Goal: Information Seeking & Learning: Check status

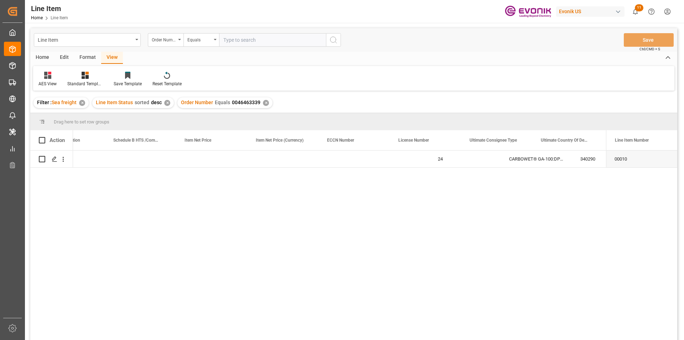
scroll to position [0, 467]
click at [238, 40] on input "text" at bounding box center [272, 40] width 107 height 14
paste input "0046462141"
type input "0046462141"
click at [334, 42] on icon "search button" at bounding box center [333, 40] width 9 height 9
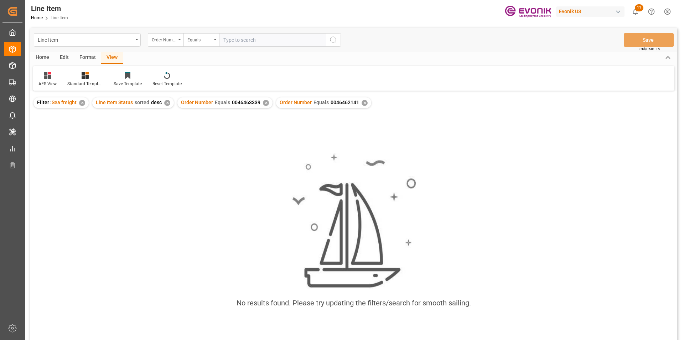
click at [263, 103] on div "✕" at bounding box center [266, 103] width 6 height 6
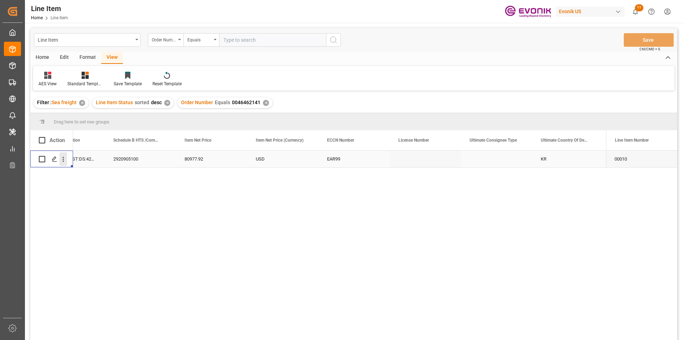
click at [64, 158] on icon "open menu" at bounding box center [63, 158] width 7 height 7
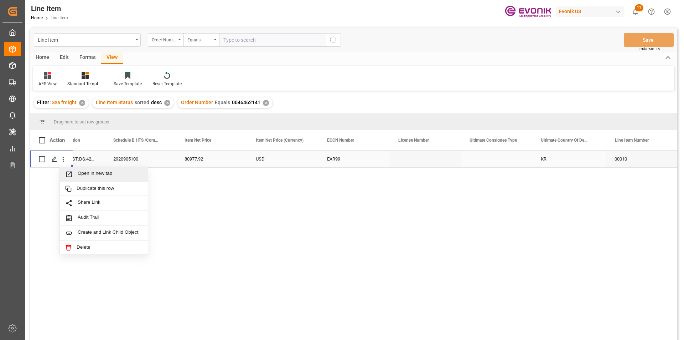
click at [77, 171] on span "Press SPACE to select this row." at bounding box center [71, 173] width 12 height 7
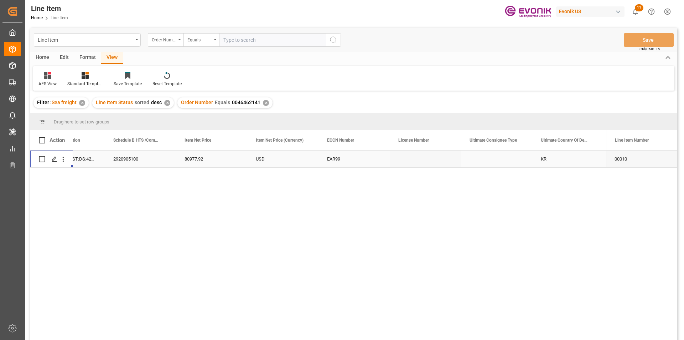
click at [196, 161] on div "80977.92" at bounding box center [211, 158] width 71 height 17
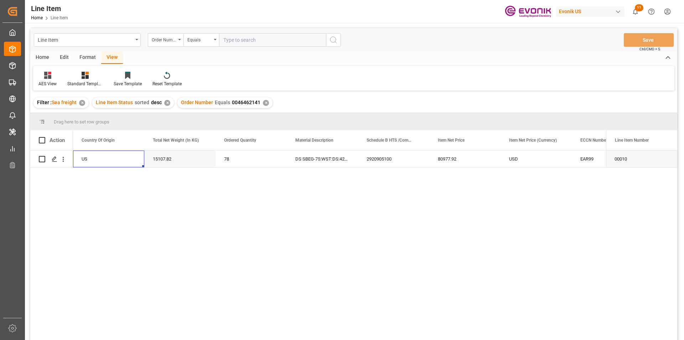
scroll to position [0, 143]
click at [241, 155] on div "15107.82" at bounding box center [251, 158] width 71 height 17
click at [519, 161] on div "80977.92" at bounding box center [536, 158] width 71 height 17
click at [577, 156] on div "USD" at bounding box center [607, 158] width 71 height 17
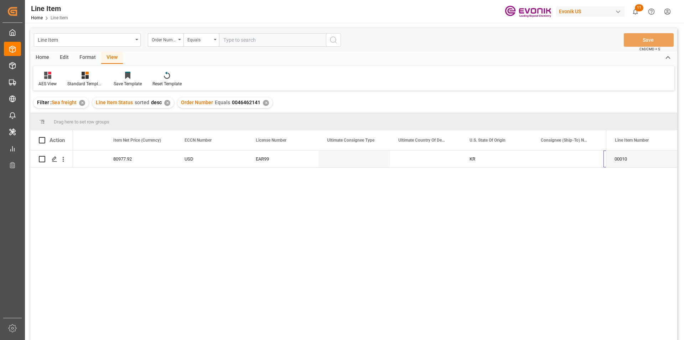
scroll to position [0, 610]
click at [548, 161] on div "Busan Sea Port;c/o Evonik Korea Ltd." at bounding box center [567, 158] width 71 height 17
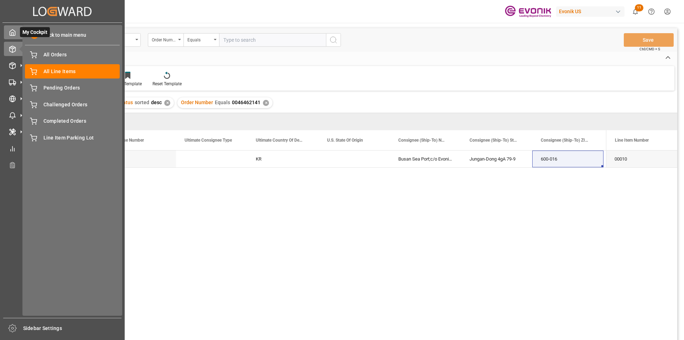
click at [15, 32] on icon at bounding box center [12, 33] width 5 height 6
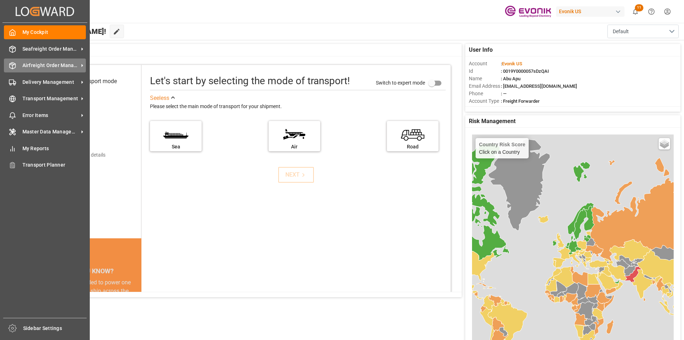
click at [47, 64] on span "Airfreight Order Management" at bounding box center [50, 65] width 56 height 7
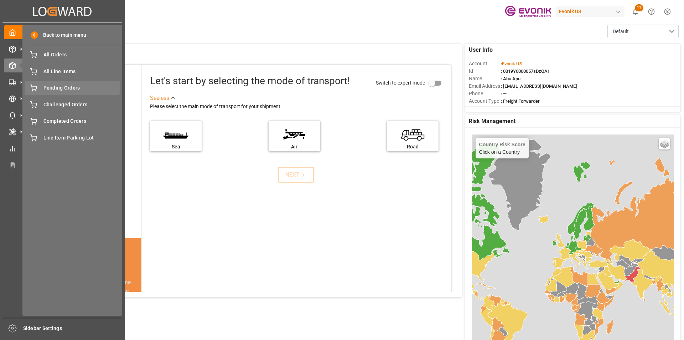
click at [63, 84] on div "Pending Orders Pending Orders" at bounding box center [72, 88] width 95 height 14
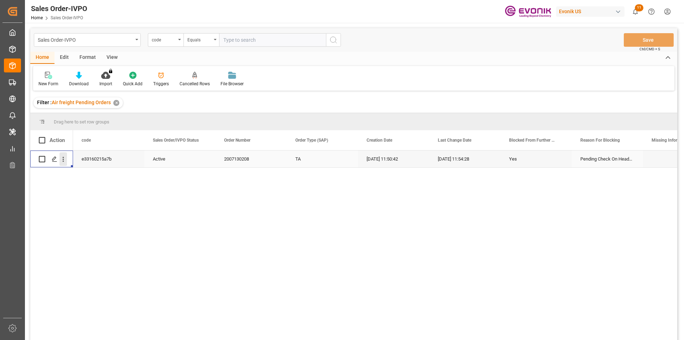
click at [64, 158] on icon "open menu" at bounding box center [63, 158] width 7 height 7
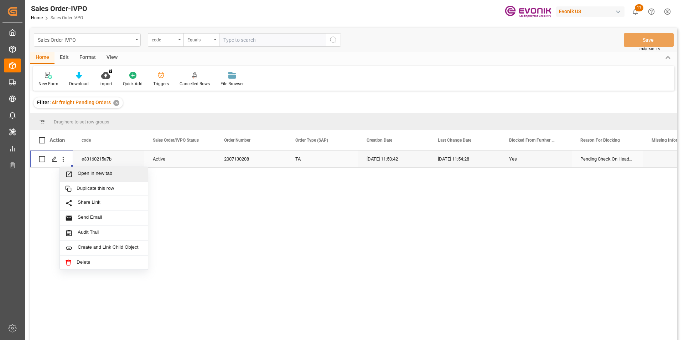
click at [83, 173] on span "Open in new tab" at bounding box center [110, 173] width 65 height 7
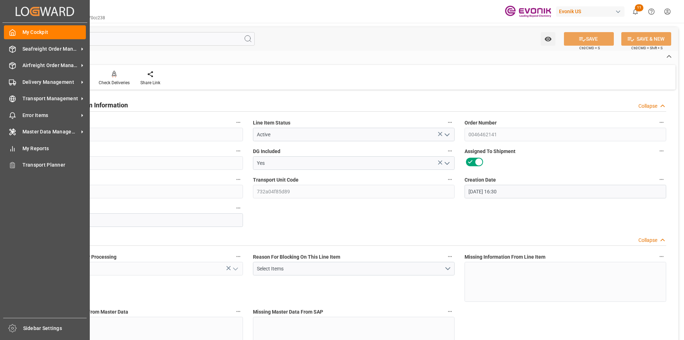
drag, startPoint x: 17, startPoint y: 14, endPoint x: 336, endPoint y: 52, distance: 321.6
click at [337, 52] on div "Home Edit" at bounding box center [353, 57] width 649 height 12
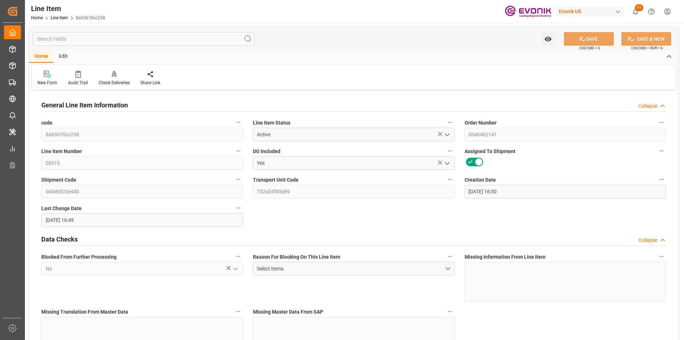
click at [126, 41] on input "text" at bounding box center [144, 39] width 222 height 14
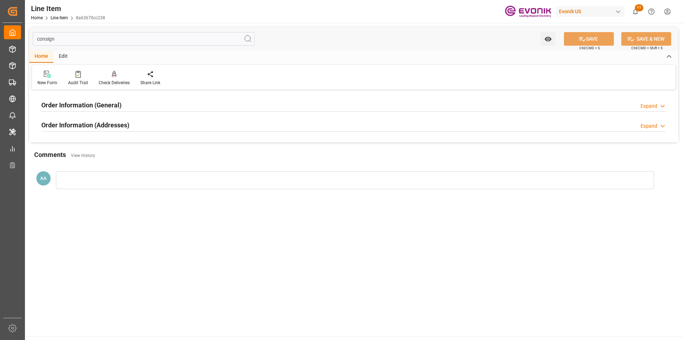
type input "consign"
click at [118, 104] on h2 "Order Information (General)" at bounding box center [81, 105] width 80 height 10
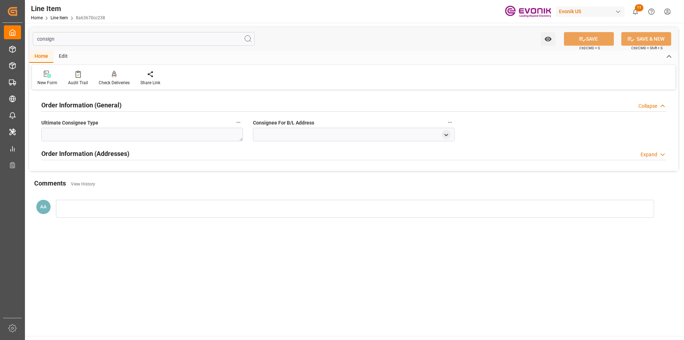
click at [648, 155] on div "Expand" at bounding box center [649, 154] width 17 height 7
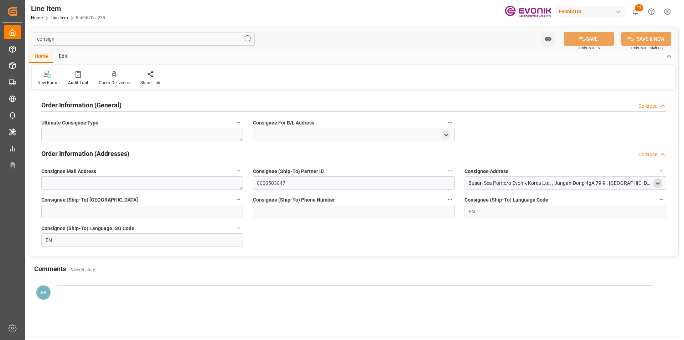
click at [657, 184] on icon "open menu" at bounding box center [658, 183] width 6 height 6
drag, startPoint x: 504, startPoint y: 219, endPoint x: 469, endPoint y: 218, distance: 34.9
click at [469, 218] on div "Busan Sea Port;c/o Evonik Korea Ltd." at bounding box center [564, 220] width 194 height 12
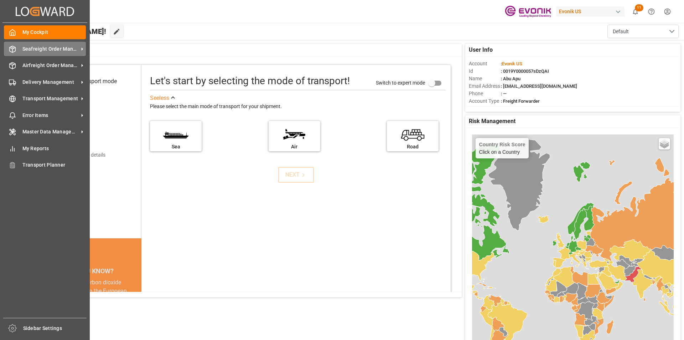
click at [38, 49] on span "Seafreight Order Management" at bounding box center [50, 48] width 56 height 7
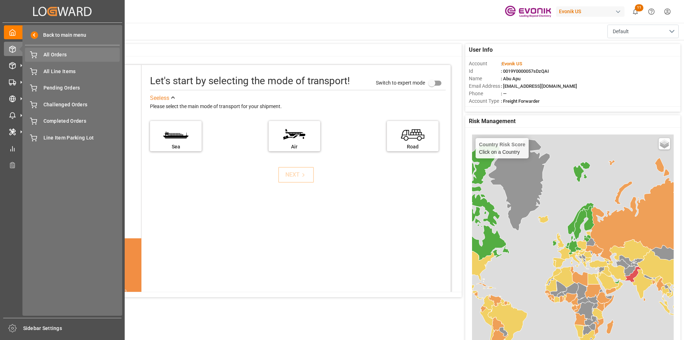
click at [68, 58] on span "All Orders" at bounding box center [81, 54] width 77 height 7
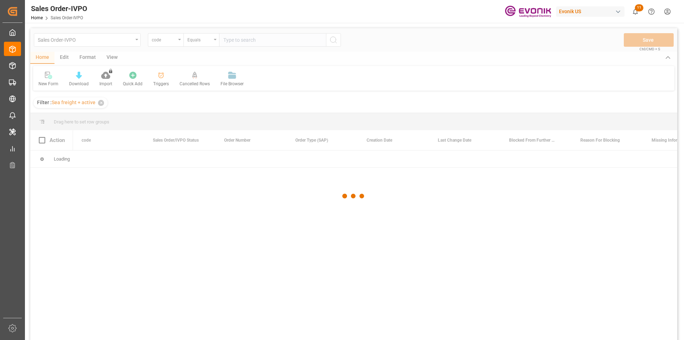
click at [178, 42] on div at bounding box center [353, 195] width 647 height 335
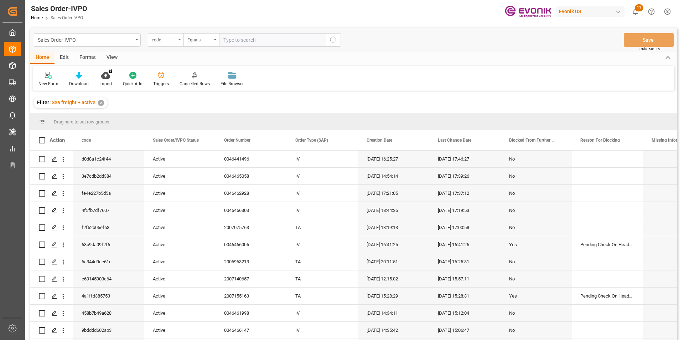
click at [179, 41] on div "code" at bounding box center [166, 40] width 36 height 14
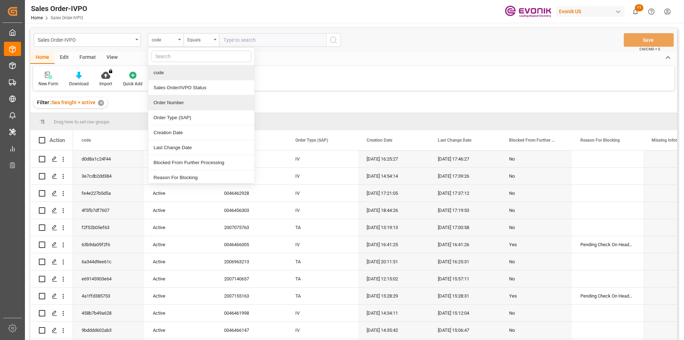
click at [165, 103] on div "Order Number" at bounding box center [201, 102] width 106 height 15
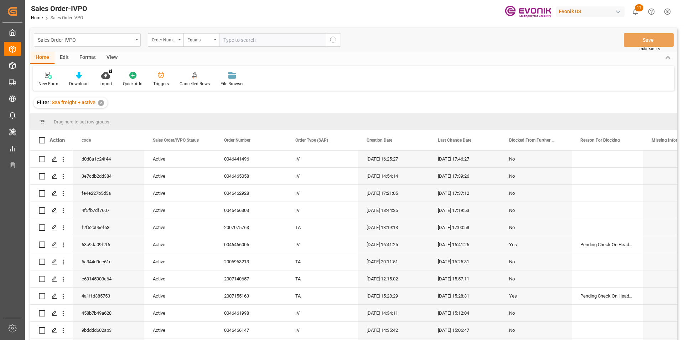
click at [245, 38] on input "text" at bounding box center [272, 40] width 107 height 14
paste input "0046462141"
type input "0046462141"
click at [335, 41] on circle "search button" at bounding box center [333, 40] width 6 height 6
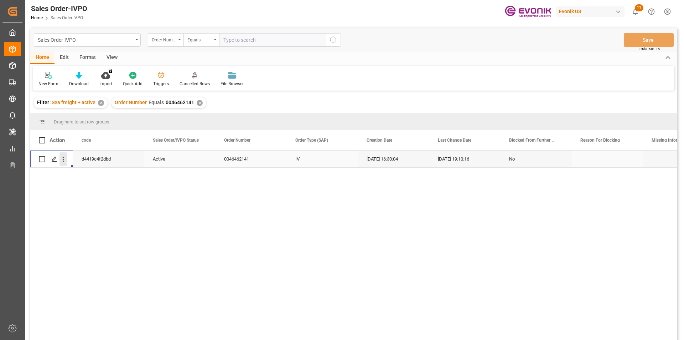
click at [64, 161] on icon "open menu" at bounding box center [63, 158] width 7 height 7
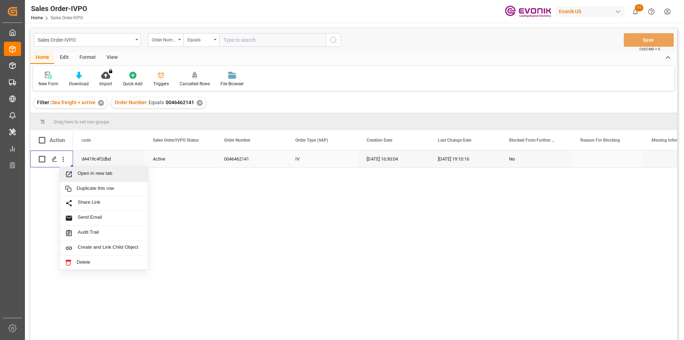
click at [80, 174] on span "Open in new tab" at bounding box center [110, 173] width 65 height 7
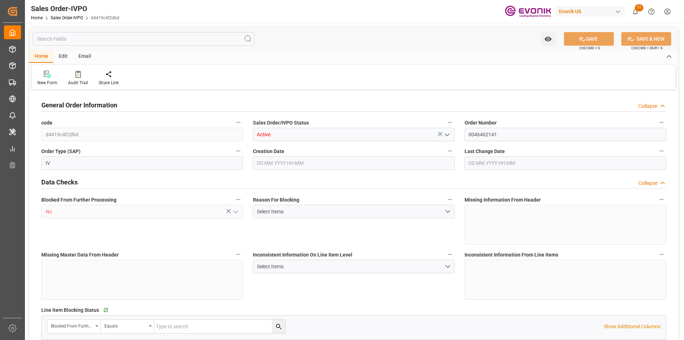
type input "KRPUS"
type input "0"
type input "1"
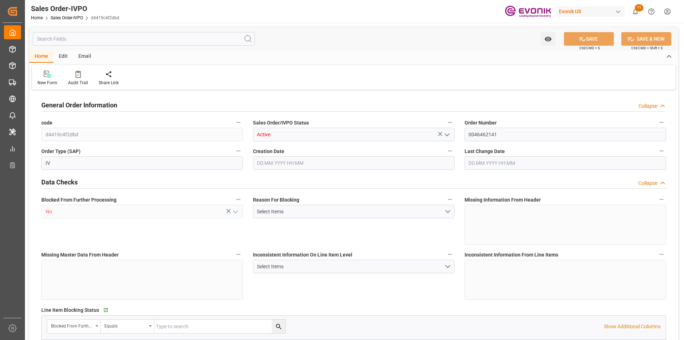
type input "16810.58"
type input "25.557"
type input "17000"
type input "30"
type input "04.08.2025 16:30"
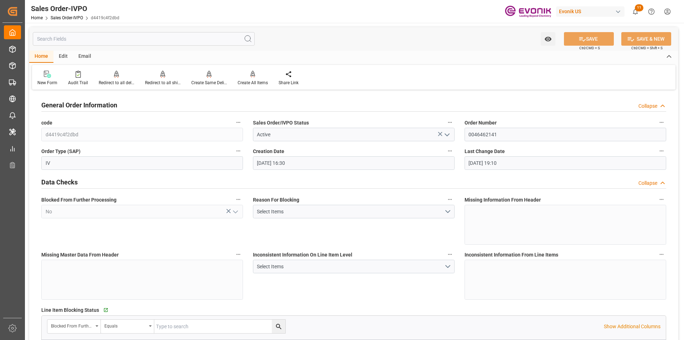
type input "20.08.2025 19:10"
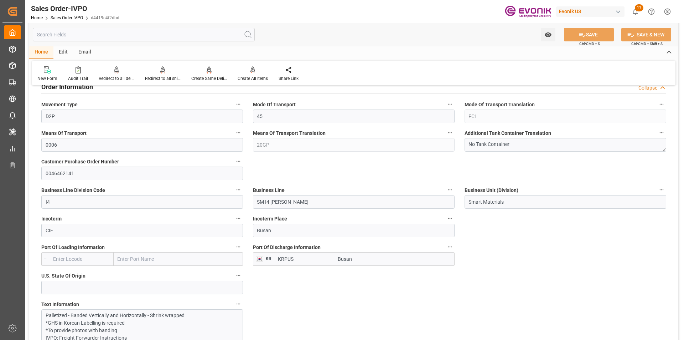
scroll to position [463, 0]
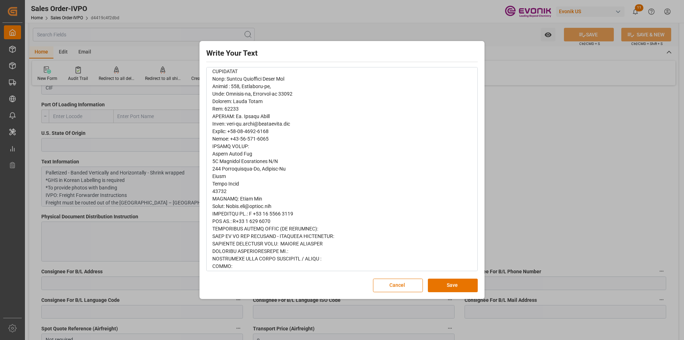
scroll to position [107, 0]
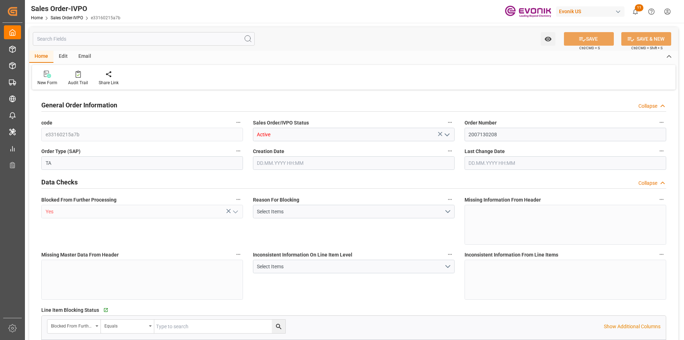
type input "AUSYD"
type input "7119.75"
type input "1"
type input "455.4"
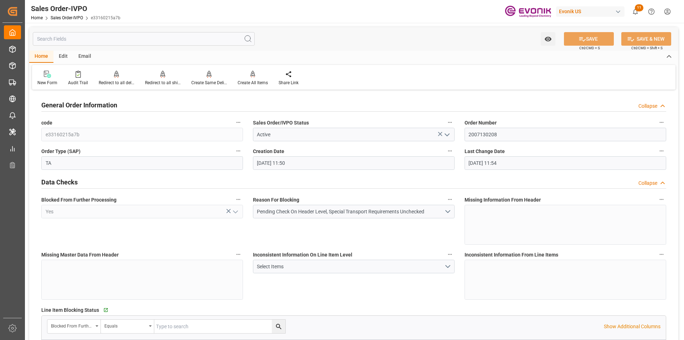
type input "[DATE] 11:50"
type input "[DATE] 11:54"
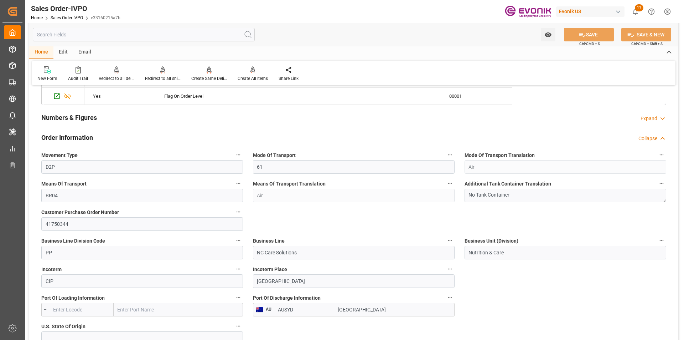
scroll to position [463, 0]
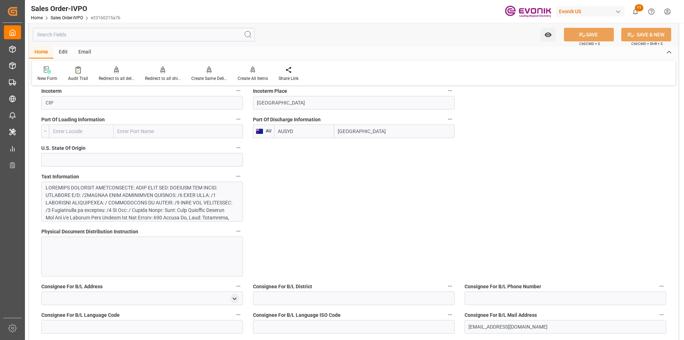
click at [153, 208] on div at bounding box center [140, 262] width 188 height 157
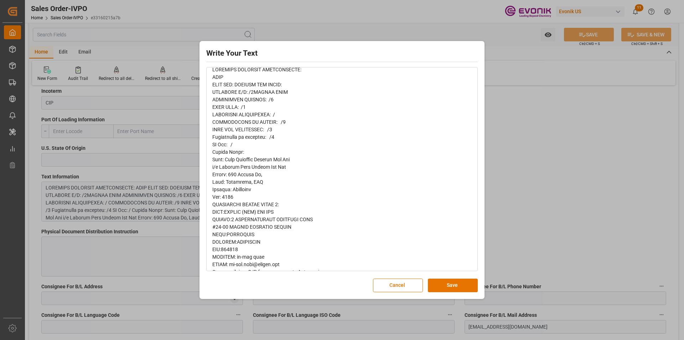
scroll to position [107, 0]
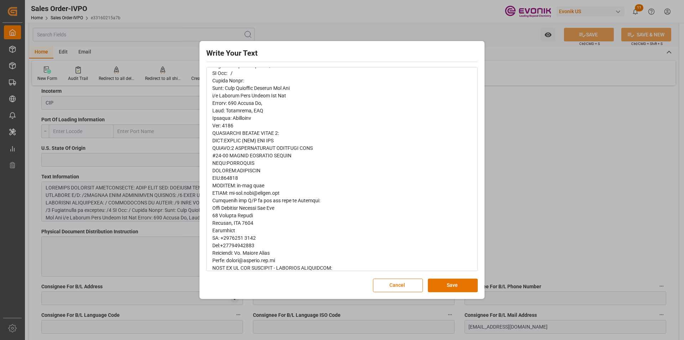
click at [299, 210] on div "rdw-editor" at bounding box center [342, 223] width 260 height 456
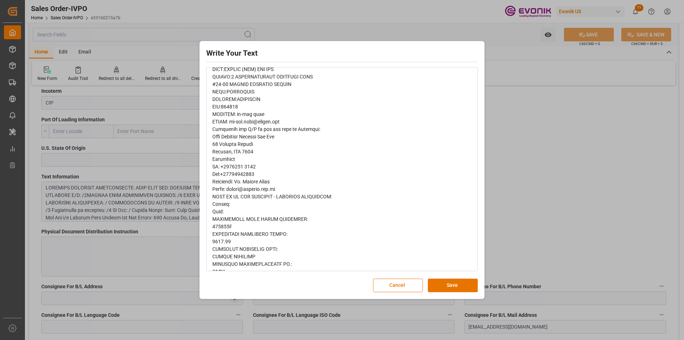
scroll to position [249, 0]
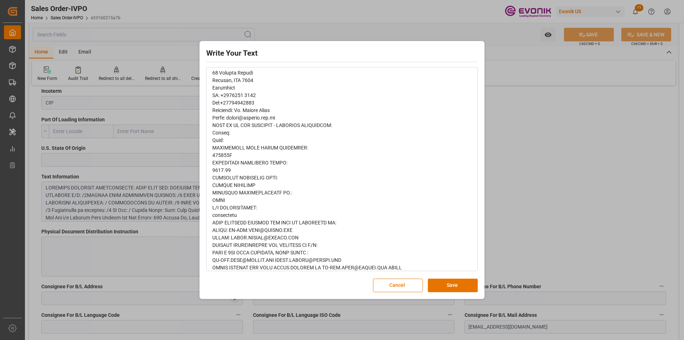
click at [219, 156] on span "rdw-editor" at bounding box center [307, 80] width 190 height 455
click at [221, 153] on span "rdw-editor" at bounding box center [307, 80] width 190 height 455
copy span "070925C"
click at [224, 175] on span "rdw-editor" at bounding box center [307, 80] width 190 height 455
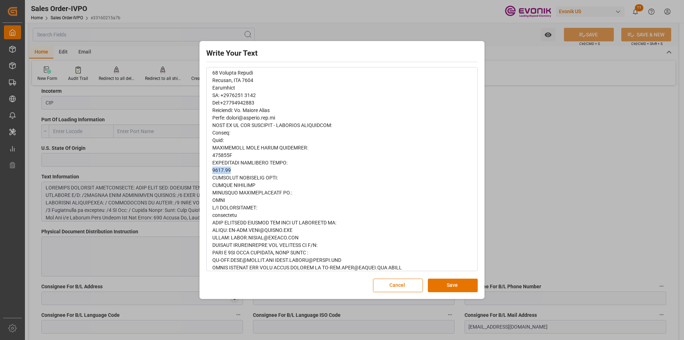
drag, startPoint x: 213, startPoint y: 170, endPoint x: 229, endPoint y: 170, distance: 16.0
click at [229, 170] on span "rdw-editor" at bounding box center [307, 80] width 190 height 455
copy span "7119.75"
click at [535, 186] on div "Write Your Text Normal 14 Font Cancel Save" at bounding box center [342, 170] width 684 height 340
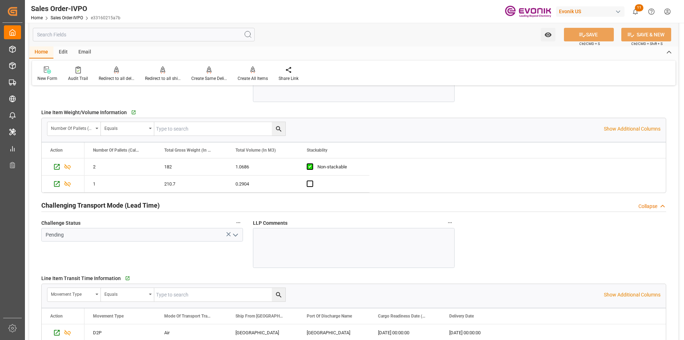
scroll to position [1105, 0]
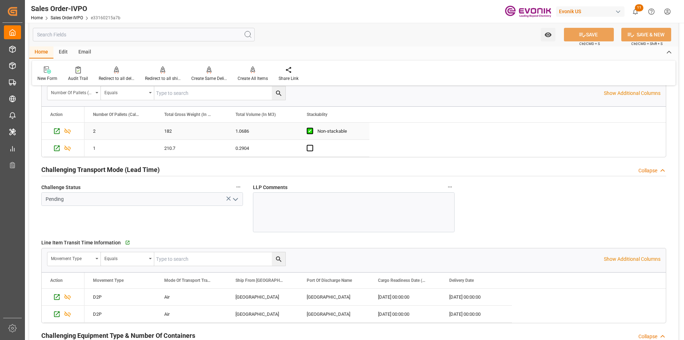
click at [172, 133] on div "182" at bounding box center [191, 131] width 71 height 17
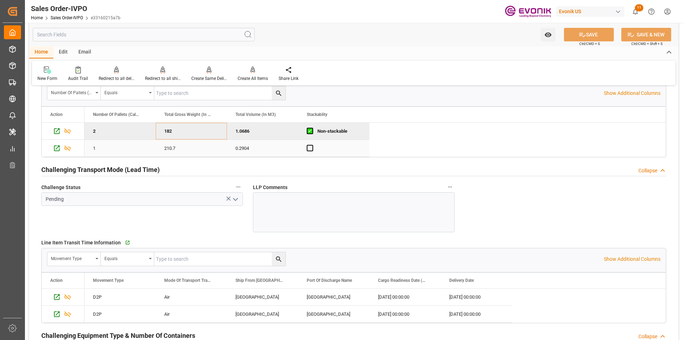
click at [178, 152] on div "210.7" at bounding box center [191, 148] width 71 height 17
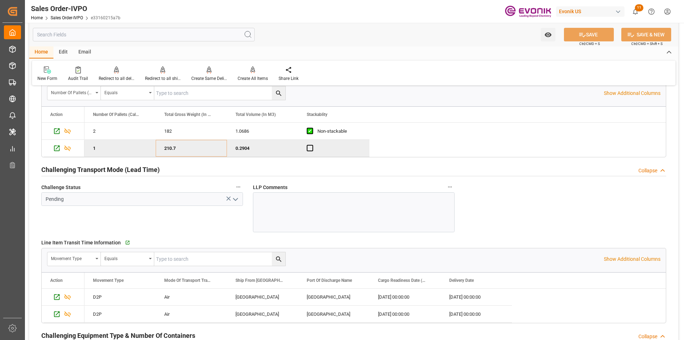
scroll to position [1176, 0]
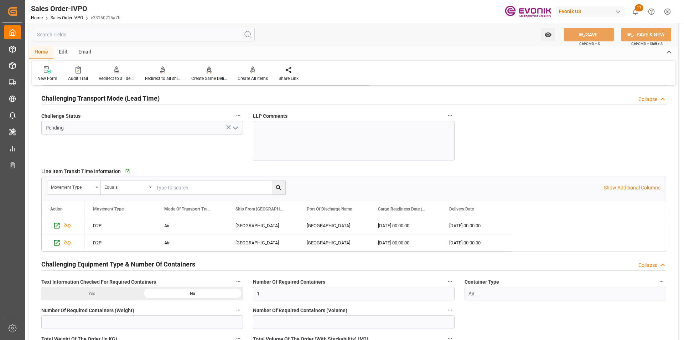
click at [627, 187] on p "Show Additional Columns" at bounding box center [632, 187] width 57 height 7
click at [459, 228] on div "[DATE] 00:00:00" at bounding box center [476, 225] width 71 height 17
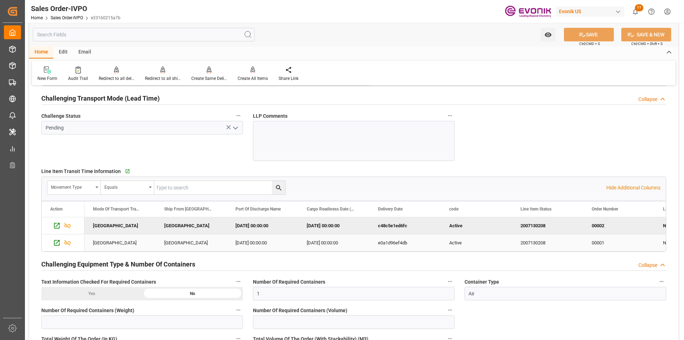
scroll to position [0, 71]
click at [327, 227] on div "2025-08-15 00:00:00" at bounding box center [333, 225] width 71 height 17
click at [325, 227] on div "2025-08-15 00:00:00" at bounding box center [333, 225] width 71 height 17
click at [104, 35] on input "text" at bounding box center [144, 35] width 222 height 14
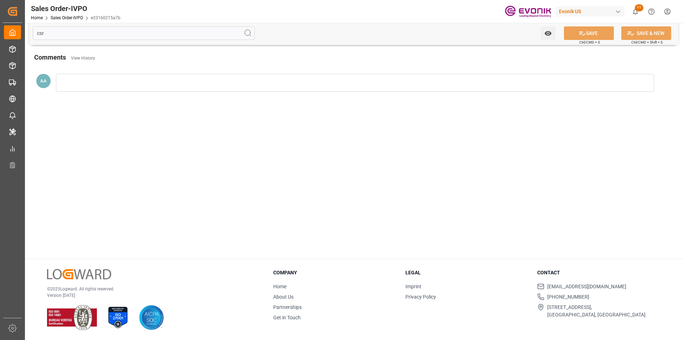
scroll to position [0, 0]
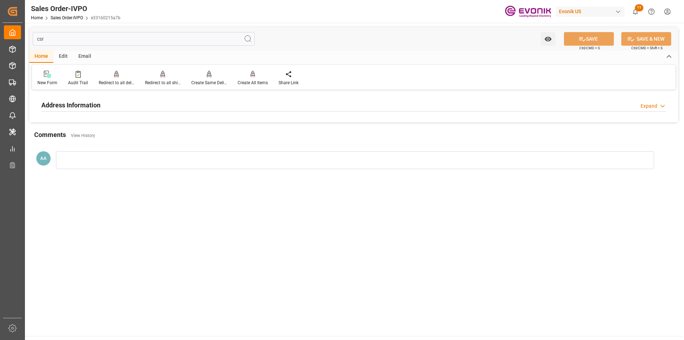
type input "csr"
click at [89, 104] on h2 "Address Information" at bounding box center [70, 105] width 59 height 10
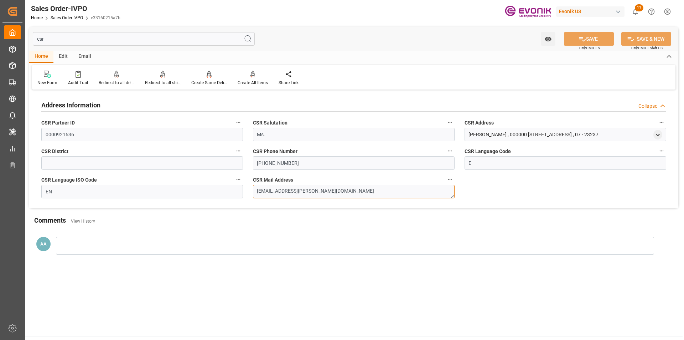
drag, startPoint x: 322, startPoint y: 191, endPoint x: 249, endPoint y: 192, distance: 72.3
click at [249, 192] on div "CSR Mail Address sanja.lethco@evonik.com" at bounding box center [354, 186] width 212 height 29
drag, startPoint x: 74, startPoint y: 38, endPoint x: 19, endPoint y: 42, distance: 55.0
click at [19, 42] on div "Created by potrace 1.15, written by Peter Selinger 2001-2017 Created by potrace…" at bounding box center [342, 170] width 684 height 340
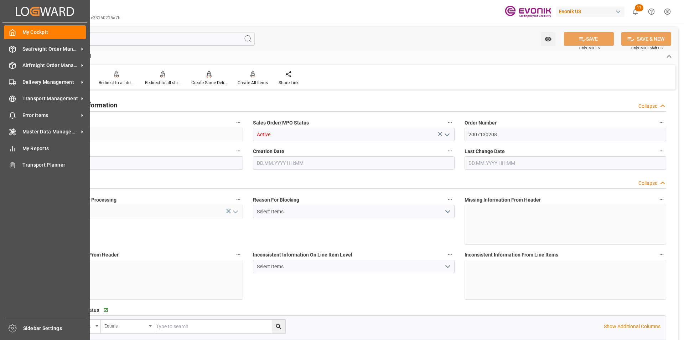
type input "AUSYD"
type input "7119.75"
type input "1"
type input "455.4"
type input "26.08.2025 11:50"
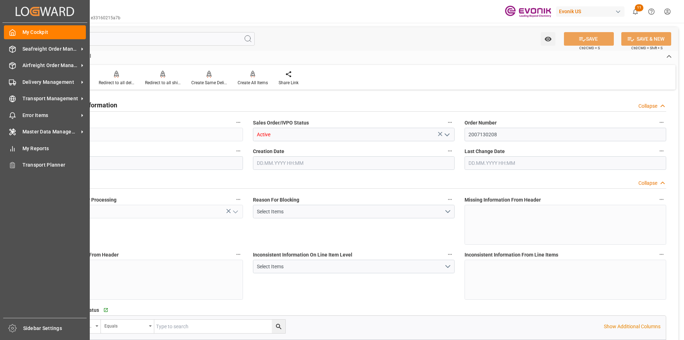
type input "26.08.2025 11:54"
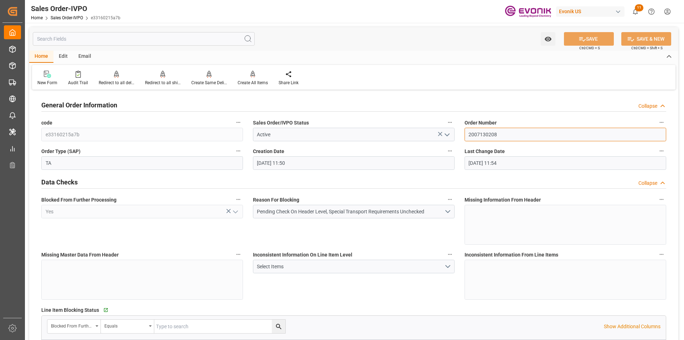
click at [486, 135] on input "2007130208" at bounding box center [566, 135] width 202 height 14
click at [356, 37] on div "Watch Option SAVE Ctrl/CMD + S SAVE & NEW Ctrl/CMD + Shift + S" at bounding box center [353, 39] width 649 height 24
click at [485, 135] on input "2007130208" at bounding box center [566, 135] width 202 height 14
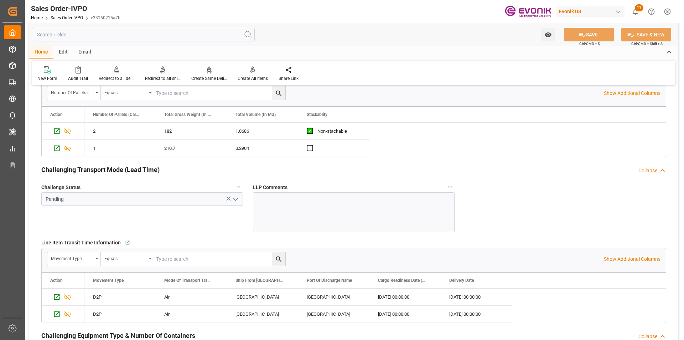
scroll to position [1140, 0]
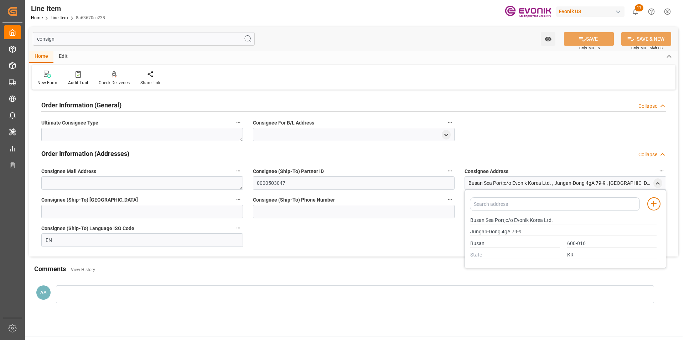
click at [152, 41] on input "consign" at bounding box center [144, 39] width 222 height 14
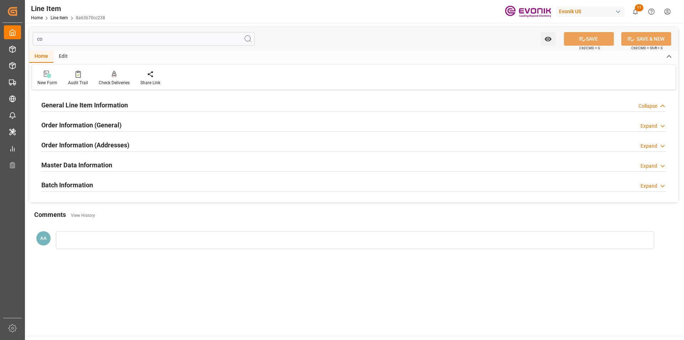
type input "c"
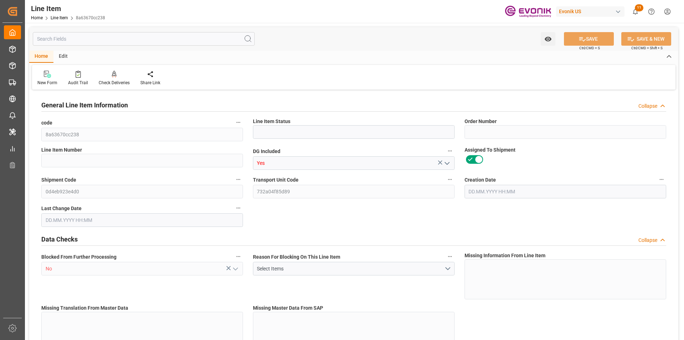
type input "Active"
type input "0046462141"
type input "00010"
type input "20"
type input "DR"
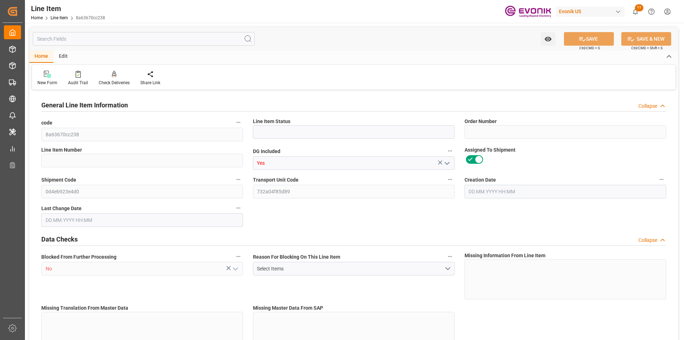
type input "Yes"
type input "99087555"
type input "80977.92"
type input "DR"
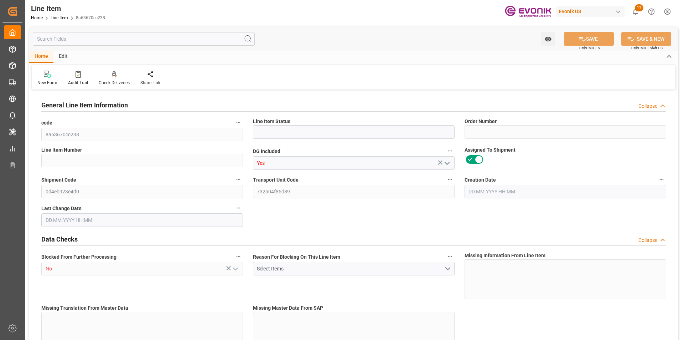
type input "KGM"
type textarea "KGM"
type input "16810.58"
type input "KGM"
type textarea "KGM"
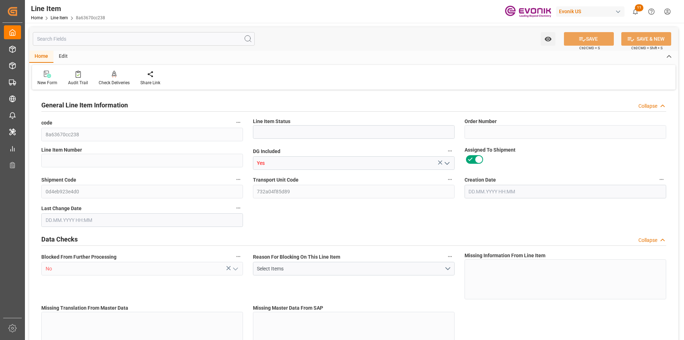
type input "M3"
type textarea "DMQ"
type input "DR"
type input "KGM"
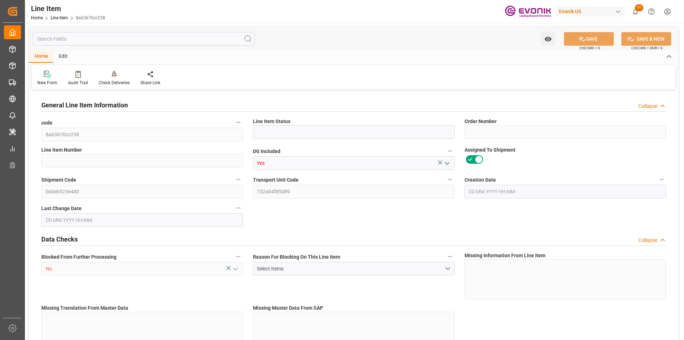
type input "M3"
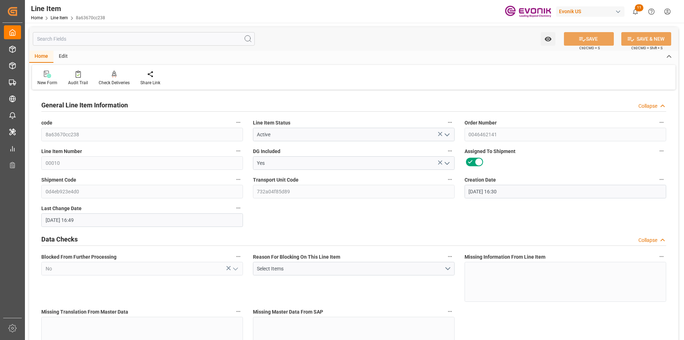
type input "04.08.2025 16:30"
type input "25.08.2025 16:49"
type input "16310.58"
type input "15107.82"
type input "25.557"
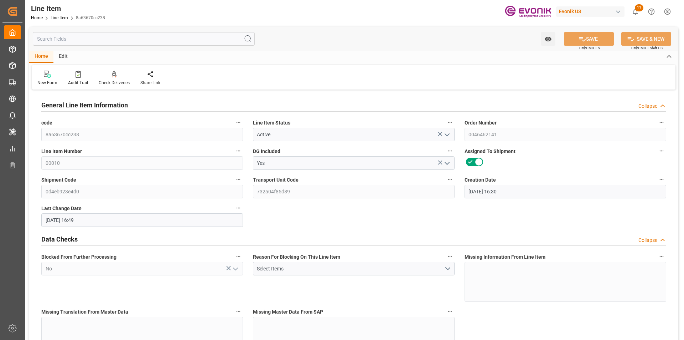
type input "78"
type input "03.09.2025"
type input "78"
type input "16310.58"
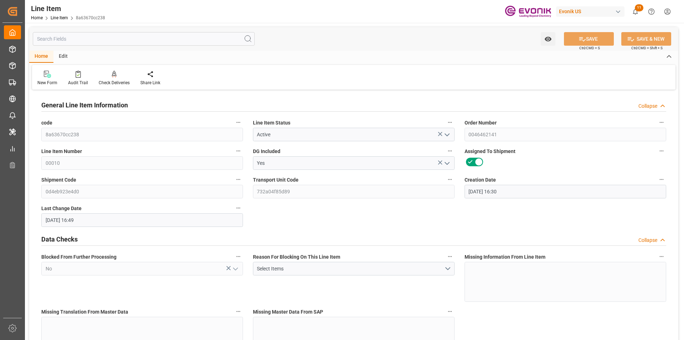
type input "16310.58"
type input "15107.82"
type input "25.557"
type input "25557.012"
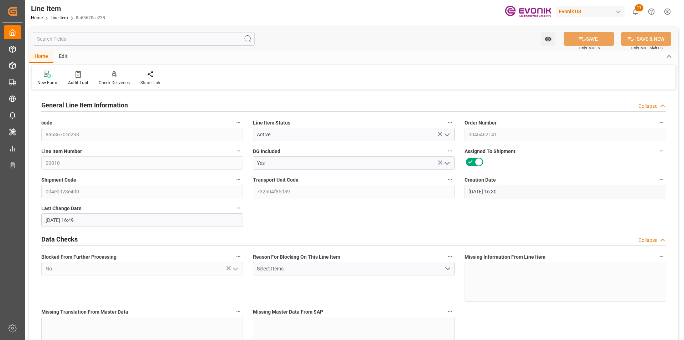
type input "78"
type input "16310.58"
type input "15107.82"
type input "25.557"
type input "20.10.2025"
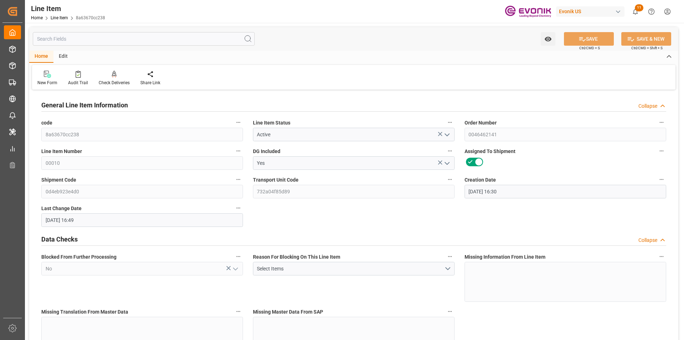
type input "03.09.2025"
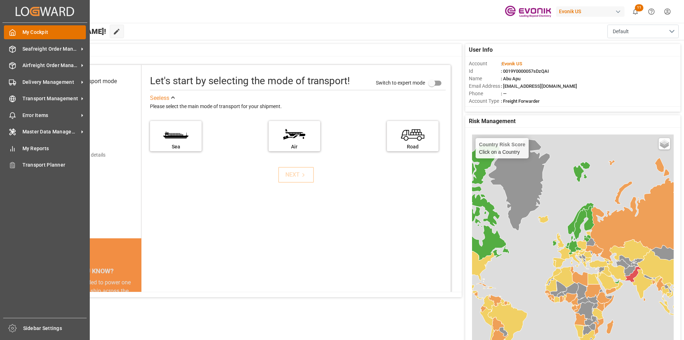
click at [13, 32] on polyline at bounding box center [13, 33] width 2 height 3
click at [33, 50] on span "Seafreight Order Management" at bounding box center [50, 48] width 56 height 7
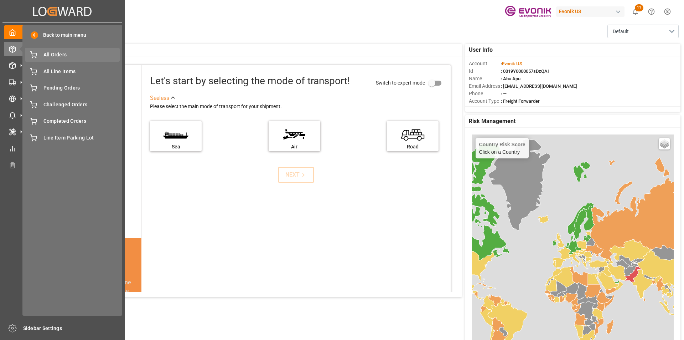
click at [54, 56] on span "All Orders" at bounding box center [81, 54] width 77 height 7
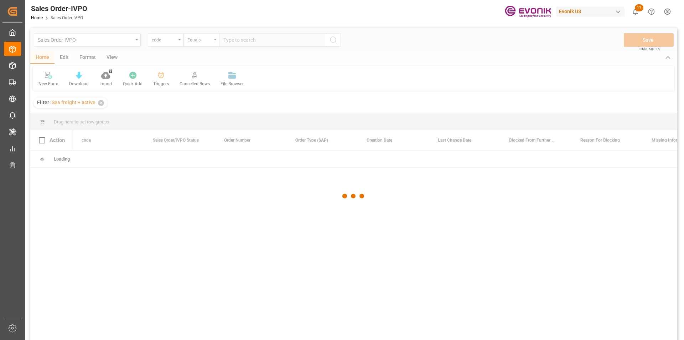
click at [177, 42] on div at bounding box center [353, 195] width 647 height 335
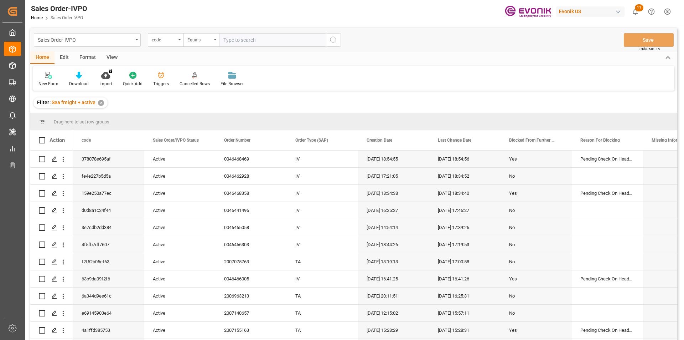
click at [177, 42] on div "code" at bounding box center [166, 40] width 36 height 14
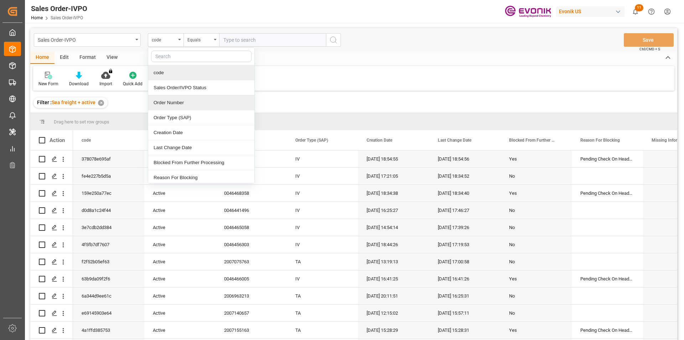
click at [168, 104] on div "Order Number" at bounding box center [201, 102] width 106 height 15
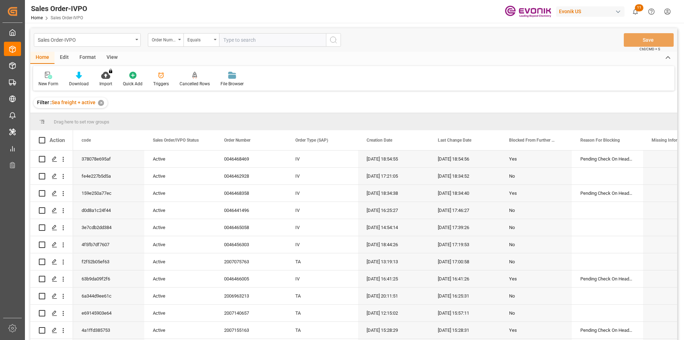
click at [236, 41] on input "text" at bounding box center [272, 40] width 107 height 14
paste input "0046456185"
type input "0046456185"
click at [336, 43] on icon "search button" at bounding box center [333, 40] width 9 height 9
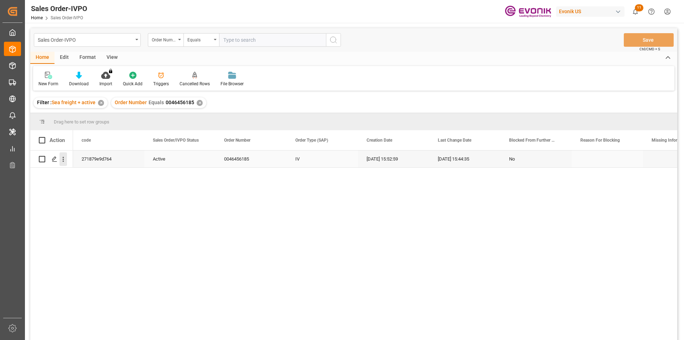
click at [64, 163] on icon "open menu" at bounding box center [63, 158] width 7 height 7
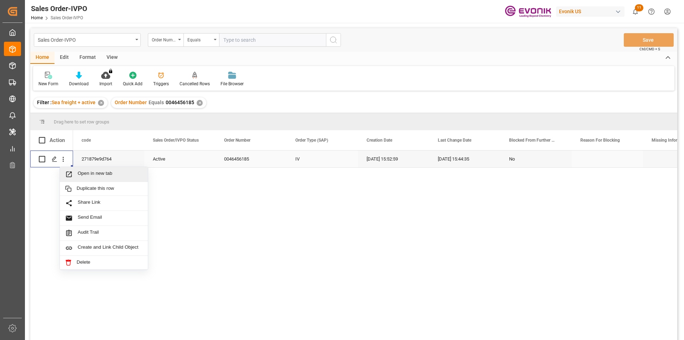
click at [84, 174] on span "Open in new tab" at bounding box center [110, 173] width 65 height 7
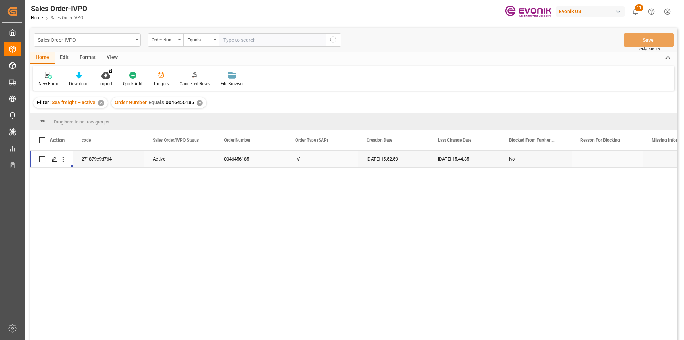
click at [248, 39] on input "text" at bounding box center [272, 40] width 107 height 14
paste input "46456187"
type input "46456187"
click at [333, 36] on icon "search button" at bounding box center [333, 40] width 9 height 9
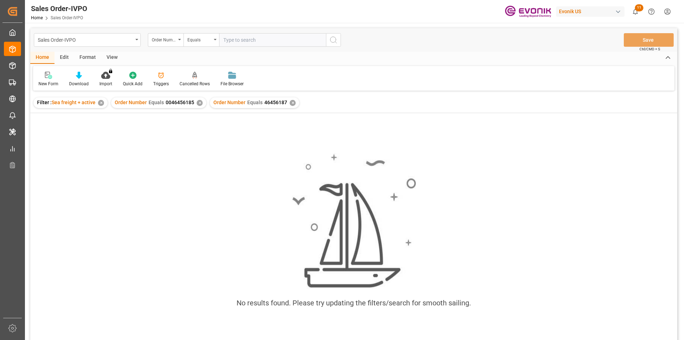
click at [197, 102] on div "✕" at bounding box center [200, 103] width 6 height 6
click at [239, 40] on input "text" at bounding box center [272, 40] width 107 height 14
paste input "46456187"
click at [223, 41] on input "46456187" at bounding box center [272, 40] width 107 height 14
type input "0046456187"
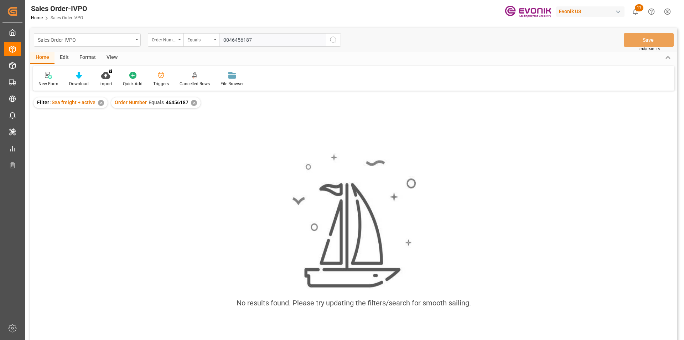
click at [336, 40] on circle "search button" at bounding box center [333, 40] width 6 height 6
click at [192, 102] on div "✕" at bounding box center [194, 103] width 6 height 6
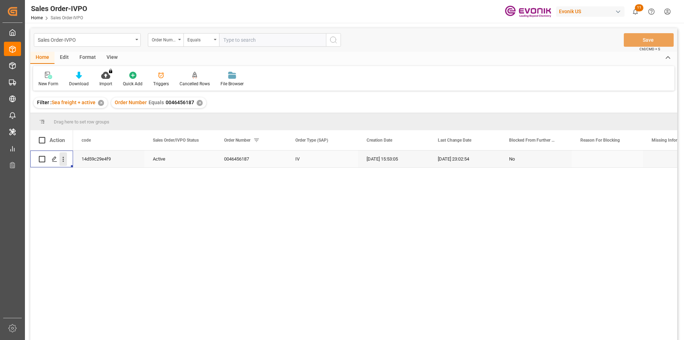
click at [63, 161] on icon "open menu" at bounding box center [63, 158] width 7 height 7
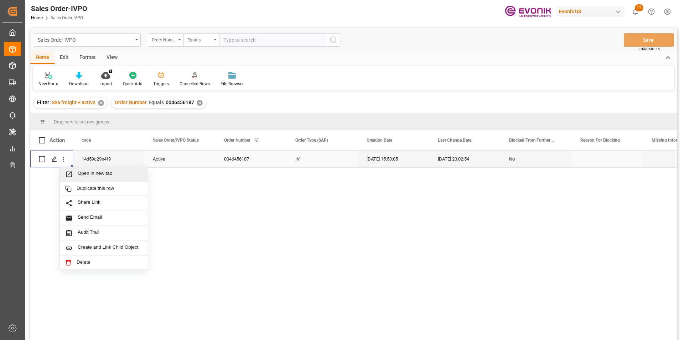
click at [83, 174] on span "Open in new tab" at bounding box center [110, 173] width 65 height 7
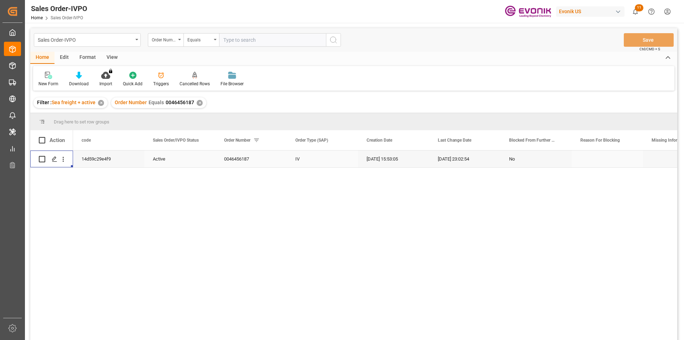
click at [243, 39] on input "text" at bounding box center [272, 40] width 107 height 14
paste input "0046464506"
type input "0046464506"
click at [332, 40] on icon "search button" at bounding box center [333, 40] width 9 height 9
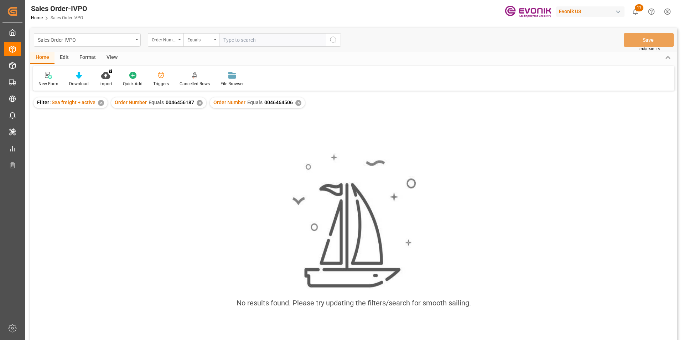
click at [197, 101] on div "✕" at bounding box center [200, 103] width 6 height 6
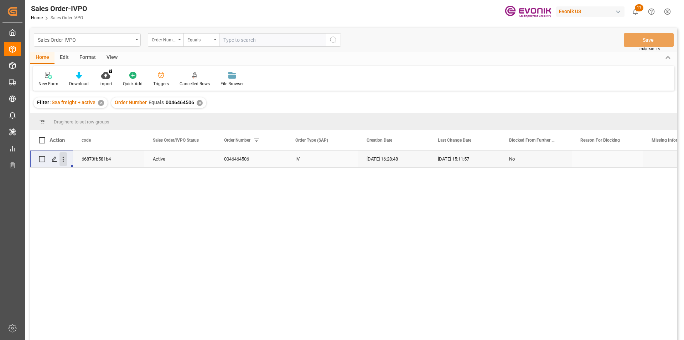
click at [63, 162] on icon "open menu" at bounding box center [63, 158] width 7 height 7
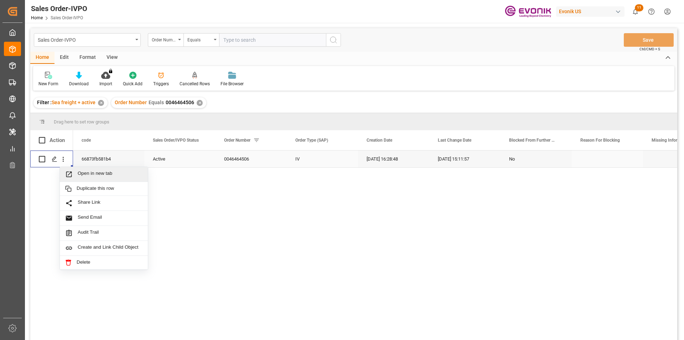
click at [87, 175] on span "Open in new tab" at bounding box center [110, 173] width 65 height 7
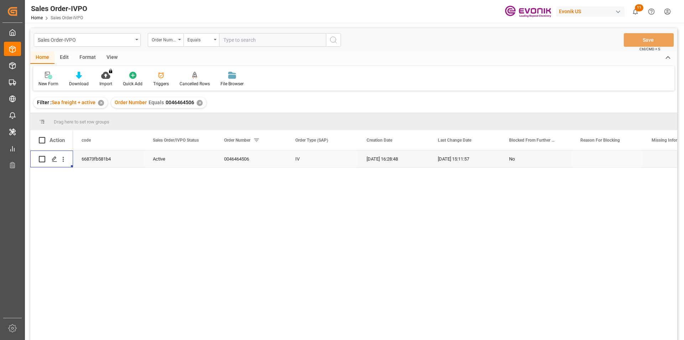
click at [242, 42] on input "text" at bounding box center [272, 40] width 107 height 14
paste input "2007133949"
type input "2007133949"
click at [334, 41] on icon "search button" at bounding box center [333, 40] width 9 height 9
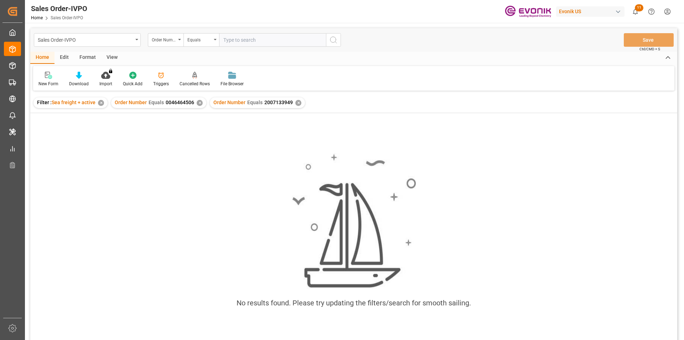
click at [197, 104] on div "✕" at bounding box center [200, 103] width 6 height 6
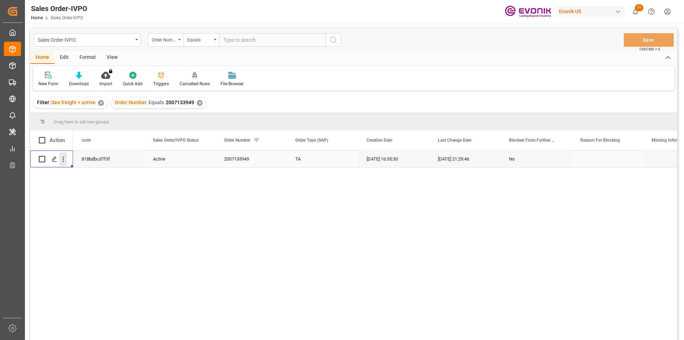
click at [65, 159] on icon "open menu" at bounding box center [63, 158] width 7 height 7
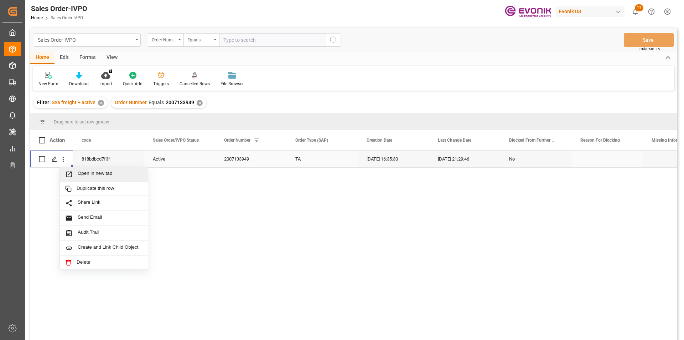
click at [78, 172] on span "Open in new tab" at bounding box center [110, 173] width 65 height 7
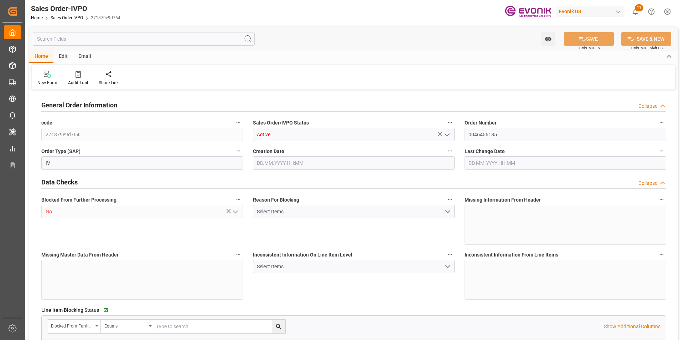
type input "IDSRG"
type input "0"
type input "1"
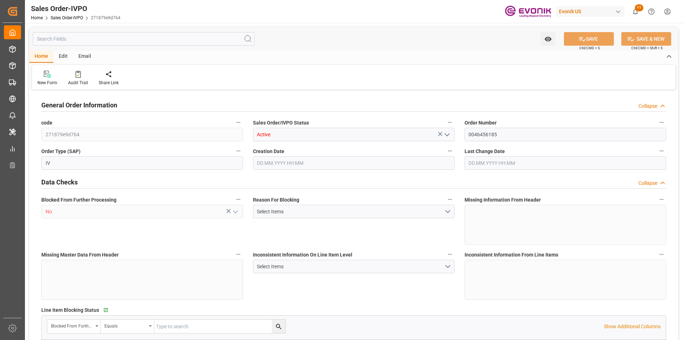
type input "7021.44"
type input "48.8764"
type input "19000"
type input "60"
type input "20.06.2025 15:52"
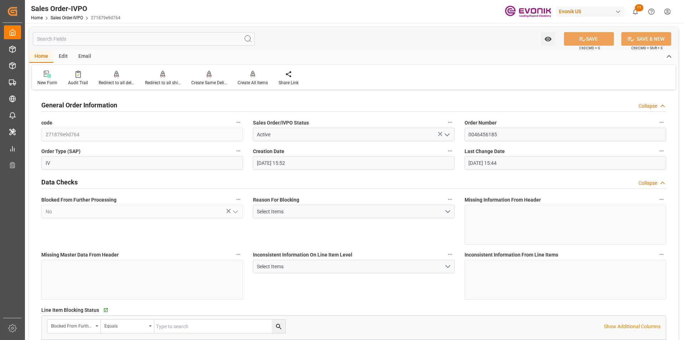
type input "08.08.2025 15:44"
click at [104, 41] on input "text" at bounding box center [144, 39] width 222 height 14
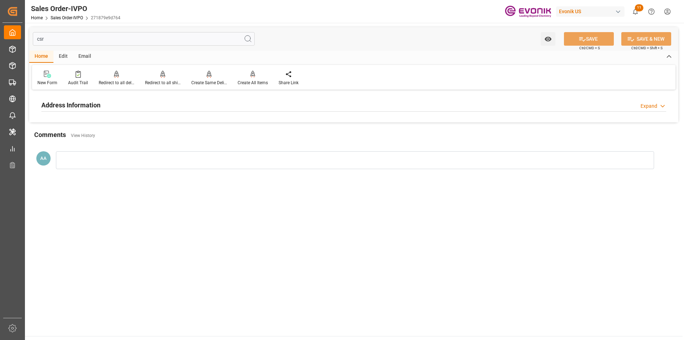
type input "csr"
click at [88, 108] on h2 "Address Information" at bounding box center [70, 105] width 59 height 10
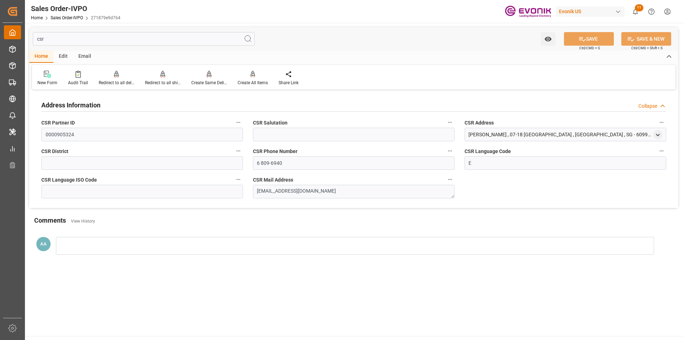
drag, startPoint x: 34, startPoint y: 39, endPoint x: 24, endPoint y: 39, distance: 10.0
click at [24, 39] on div "Created by potrace 1.15, written by Peter Selinger 2001-2017 Created by potrace…" at bounding box center [342, 170] width 684 height 340
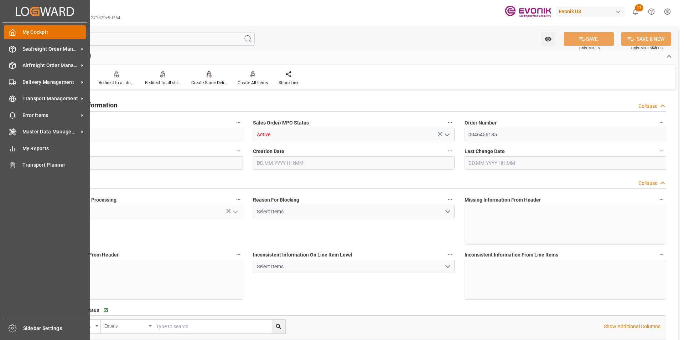
type input "IDSRG"
type input "0"
type input "1"
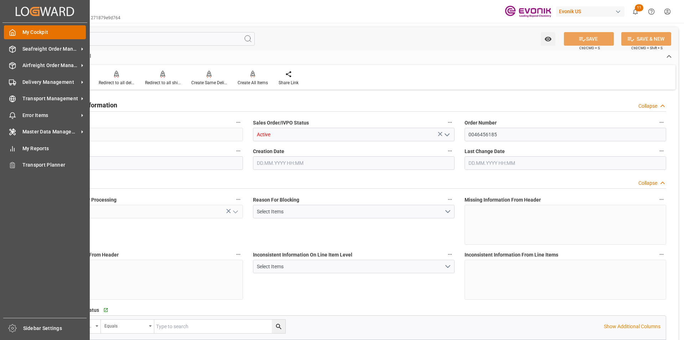
type input "7021.44"
type input "48.8764"
type input "19000"
type input "60"
type input "20.06.2025 15:52"
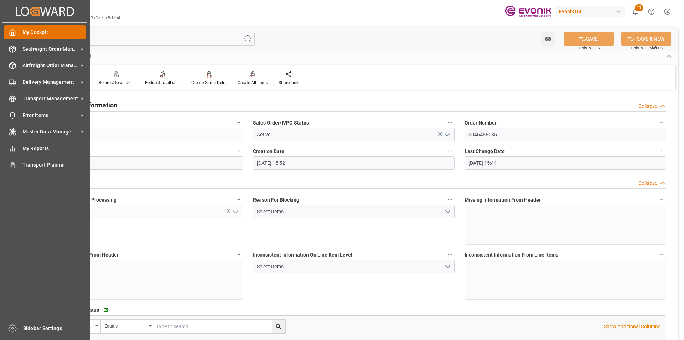
type input "08.08.2025 15:44"
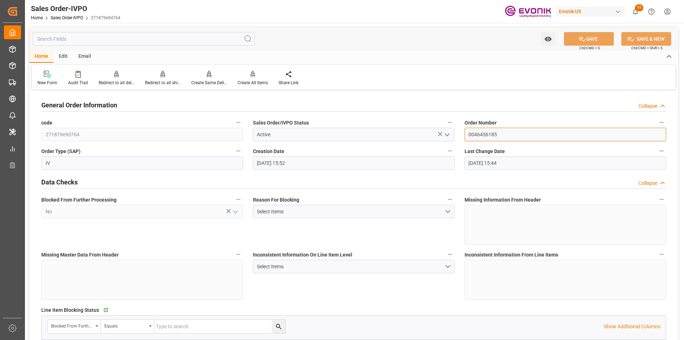
click at [484, 135] on input "0046456185" at bounding box center [566, 135] width 202 height 14
drag, startPoint x: 484, startPoint y: 135, endPoint x: 486, endPoint y: 155, distance: 20.2
click at [484, 135] on input "0046456185" at bounding box center [566, 135] width 202 height 14
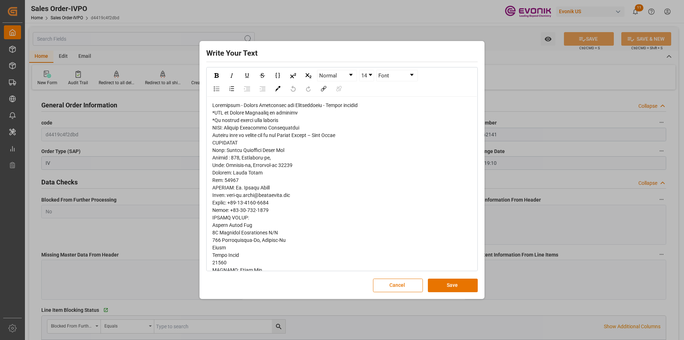
scroll to position [107, 0]
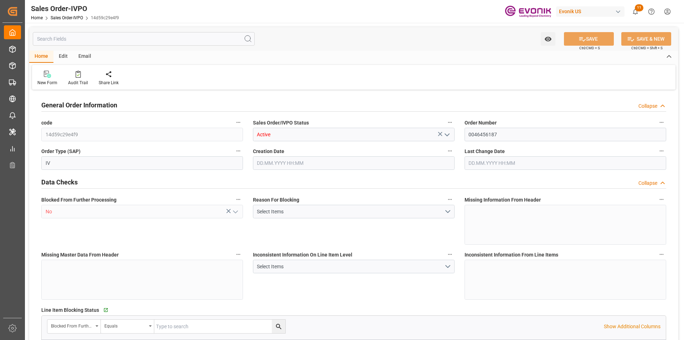
type input "IDSRG"
type input "0"
type input "1"
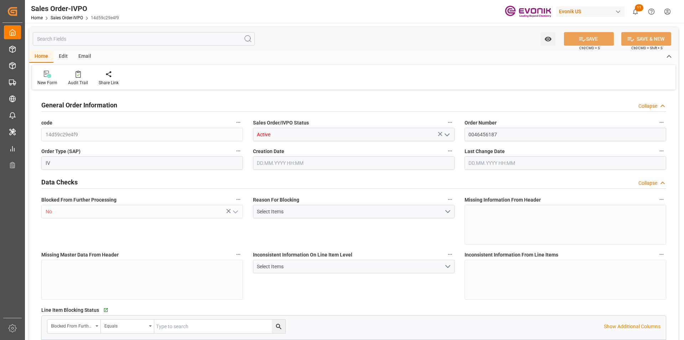
type input "7021.44"
type input "48.8766"
type input "19000"
type input "60"
type input "[DATE] 15:53"
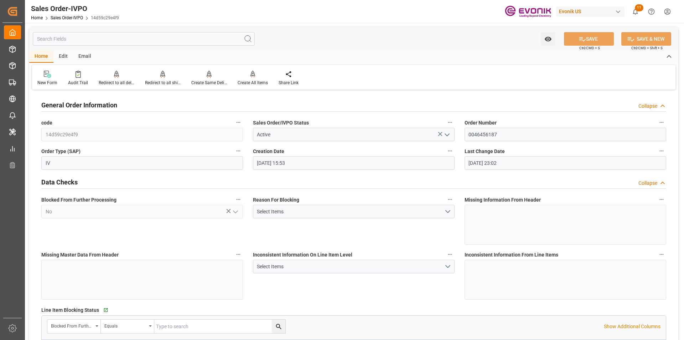
type input "[DATE] 23:02"
click at [84, 37] on input "text" at bounding box center [144, 39] width 222 height 14
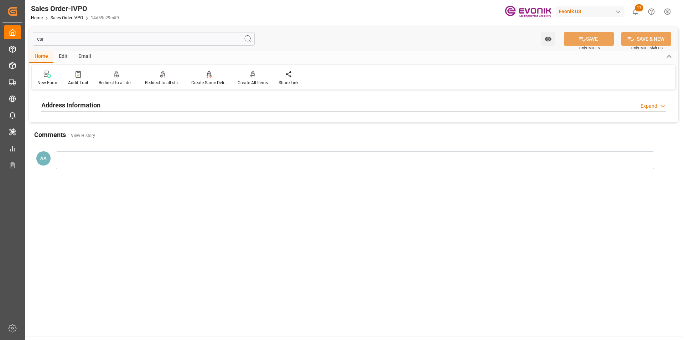
type input "csr"
click at [81, 107] on h2 "Address Information" at bounding box center [70, 105] width 59 height 10
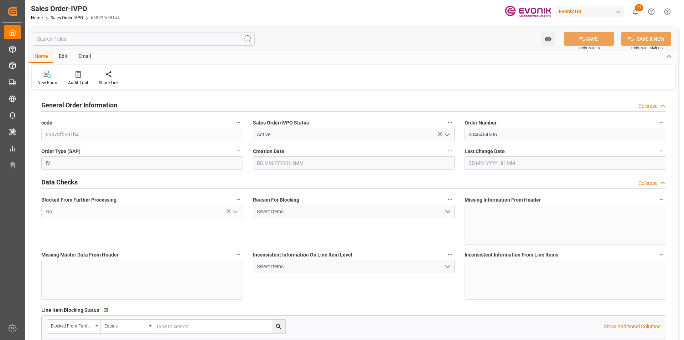
type input "CNTXG"
type input "0"
type input "1"
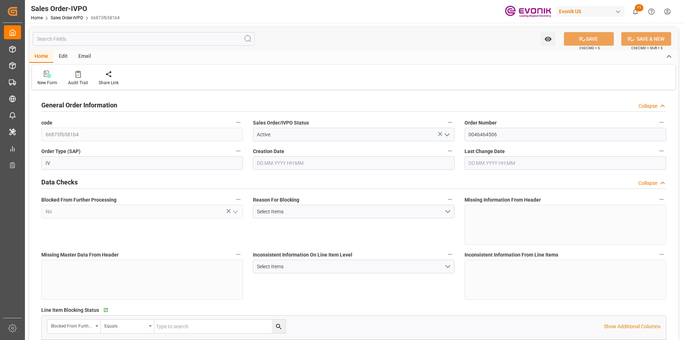
type input "10378.8"
type input "55.3856"
type input "19000"
type input "60"
type input "[DATE] 16:28"
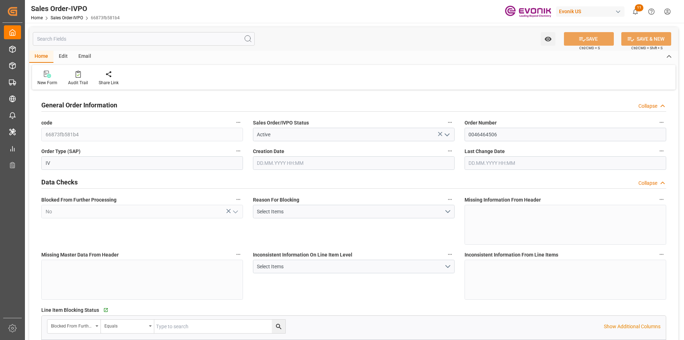
type input "[DATE] 15:11"
click at [142, 41] on input "text" at bounding box center [144, 39] width 222 height 14
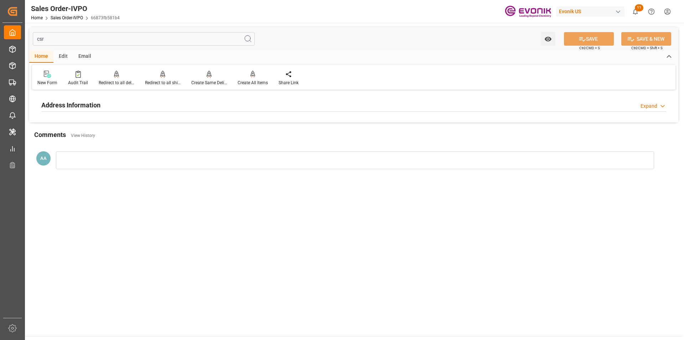
type input "csr"
click at [94, 104] on h2 "Address Information" at bounding box center [70, 105] width 59 height 10
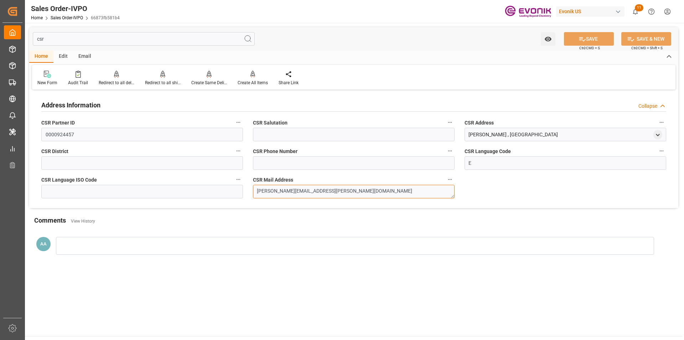
drag, startPoint x: 321, startPoint y: 191, endPoint x: 251, endPoint y: 195, distance: 70.3
click at [251, 195] on div "CSR Mail Address angela.pelton@evonik.com" at bounding box center [354, 186] width 212 height 29
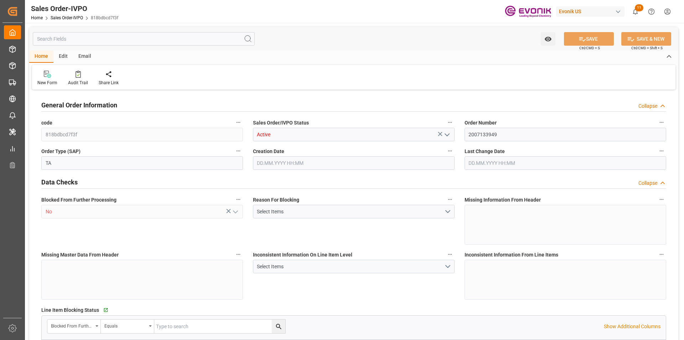
type input "PECLL"
type input "0"
type input "1"
type input "1870.56"
type input "[DATE] 16:35"
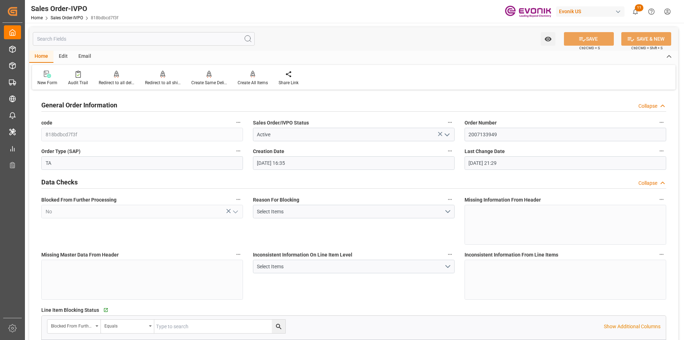
type input "[DATE] 21:29"
click at [99, 41] on input "text" at bounding box center [144, 39] width 222 height 14
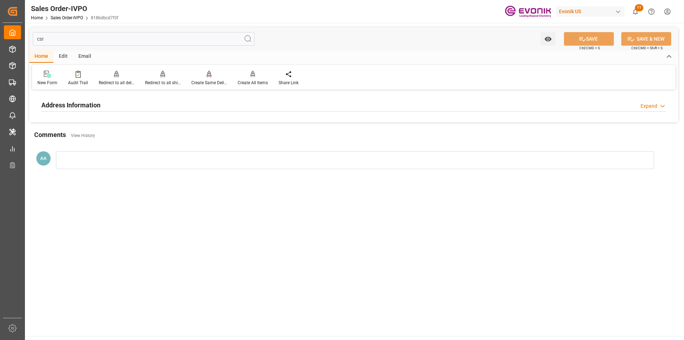
type input "csr"
click at [95, 105] on h2 "Address Information" at bounding box center [70, 105] width 59 height 10
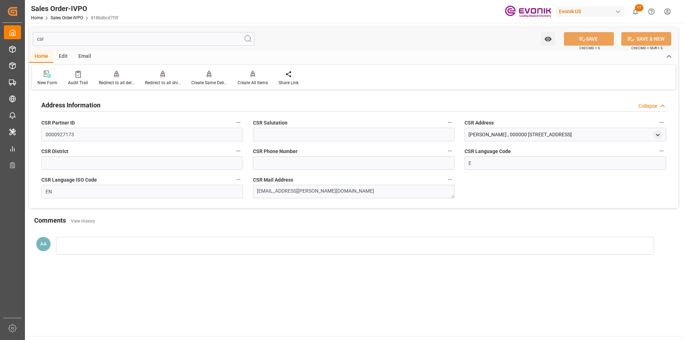
drag, startPoint x: 55, startPoint y: 40, endPoint x: 31, endPoint y: 40, distance: 24.2
click at [31, 40] on div "csr Watch Option SAVE Ctrl/CMD + S SAVE & NEW Ctrl/CMD + Shift + S" at bounding box center [353, 39] width 649 height 24
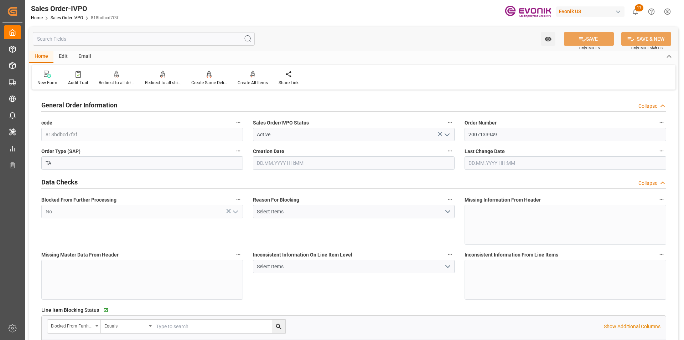
type input "PECLL"
type input "0"
type input "1"
type input "1870.56"
type input "[DATE] 16:35"
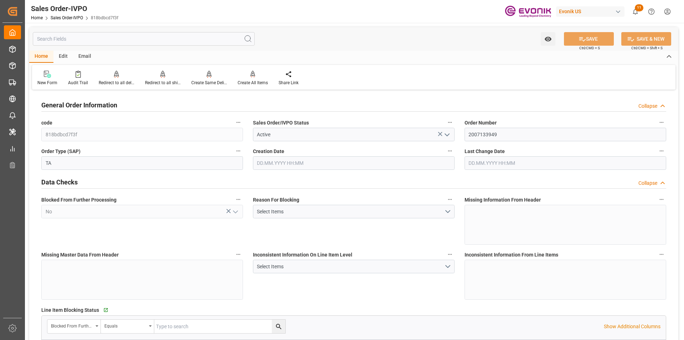
type input "[DATE] 21:29"
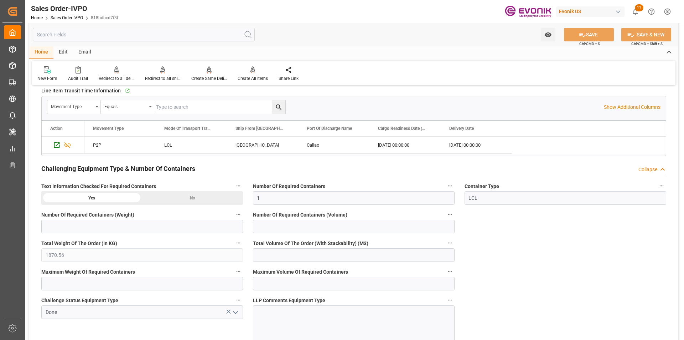
scroll to position [1105, 0]
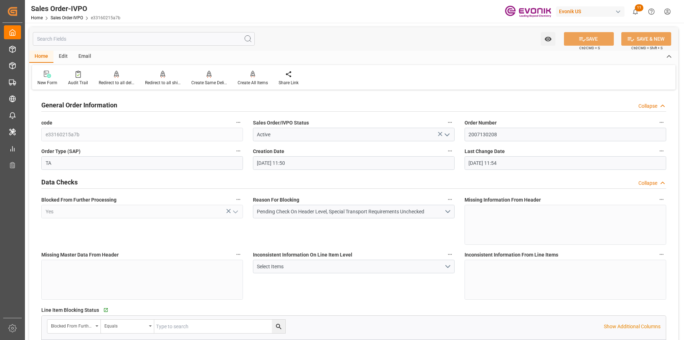
scroll to position [1140, 0]
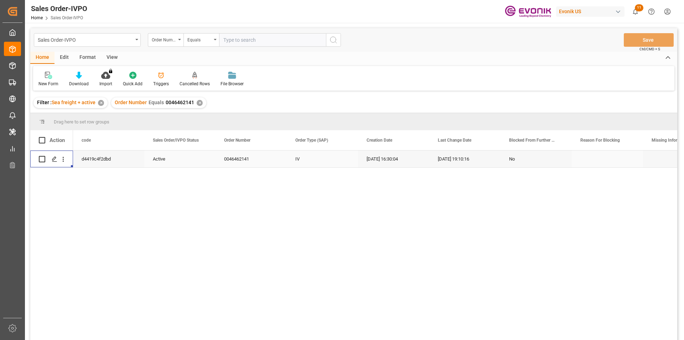
click at [242, 40] on input "text" at bounding box center [272, 40] width 107 height 14
paste input "0046459622"
type input "0046459622"
click at [331, 40] on icon "search button" at bounding box center [333, 40] width 9 height 9
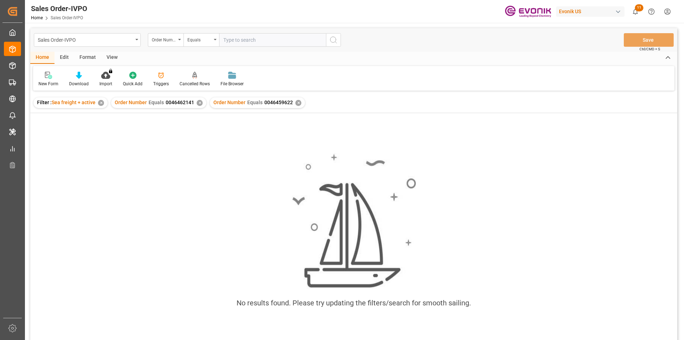
click at [197, 104] on div "✕" at bounding box center [200, 103] width 6 height 6
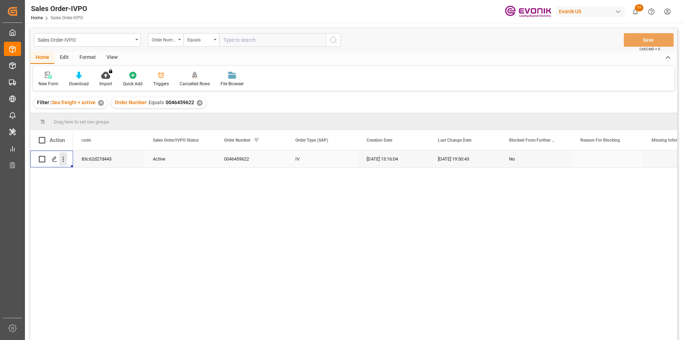
click at [64, 160] on icon "open menu" at bounding box center [63, 158] width 7 height 7
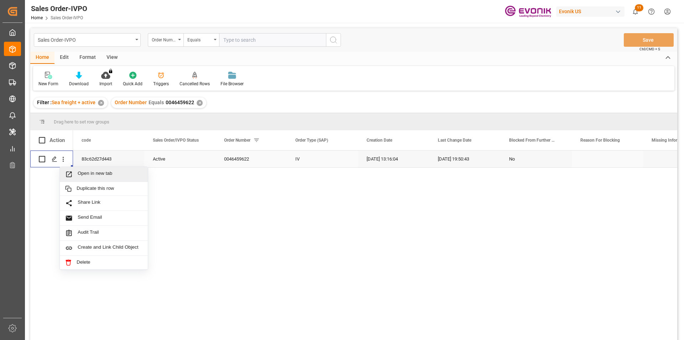
click at [105, 175] on span "Open in new tab" at bounding box center [110, 173] width 65 height 7
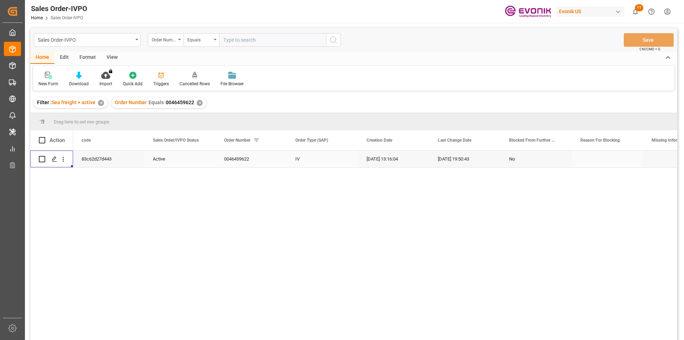
click at [242, 40] on input "text" at bounding box center [272, 40] width 107 height 14
paste input "0046456769"
type input "0046456769"
click at [336, 35] on button "search button" at bounding box center [333, 40] width 15 height 14
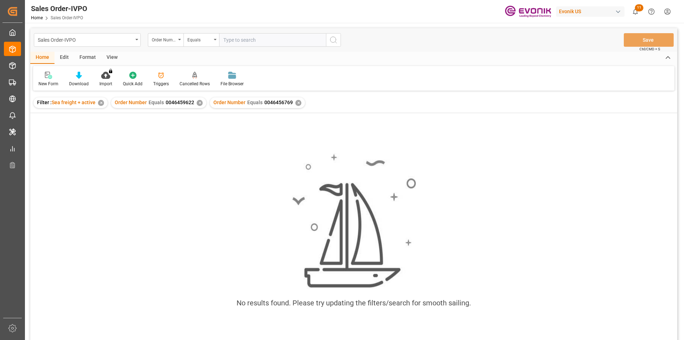
click at [199, 101] on div "✕" at bounding box center [200, 103] width 6 height 6
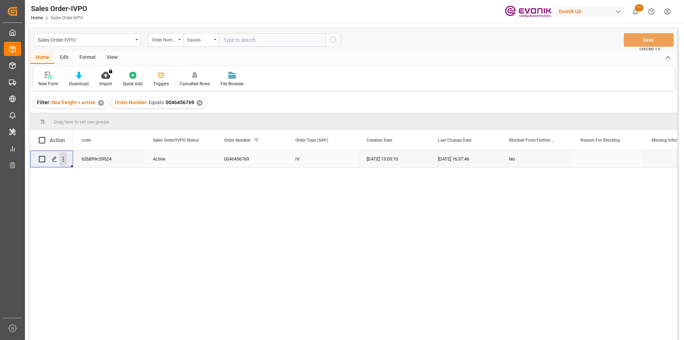
click at [64, 160] on icon "open menu" at bounding box center [63, 158] width 7 height 7
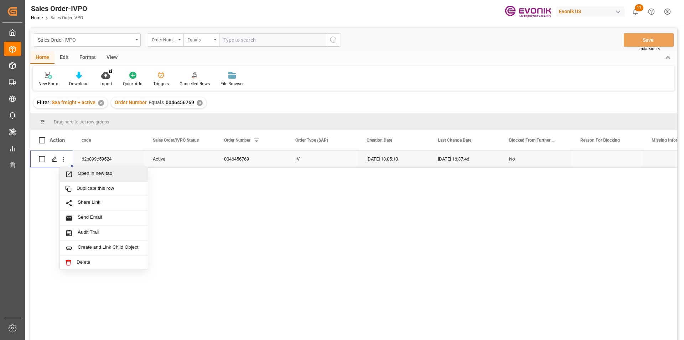
click at [92, 175] on span "Open in new tab" at bounding box center [110, 173] width 65 height 7
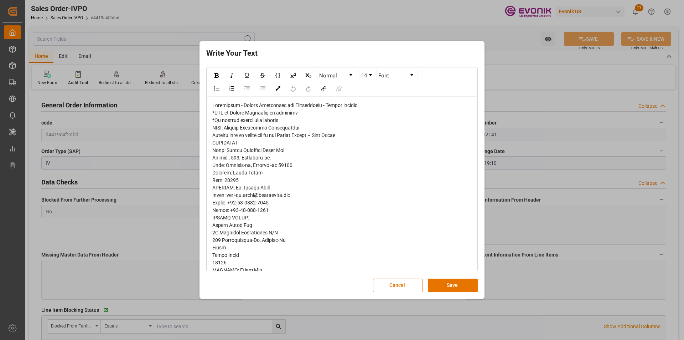
scroll to position [107, 0]
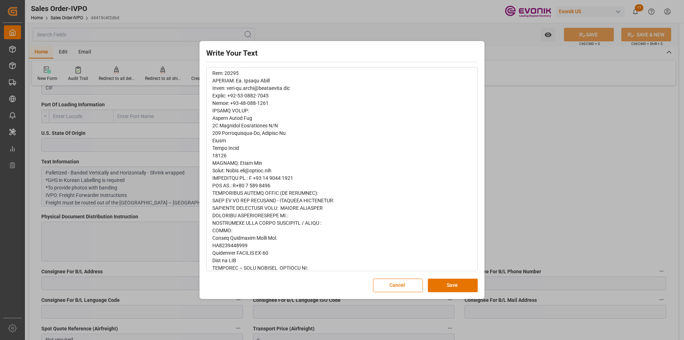
click at [541, 199] on div "Write Your Text Normal 14 Font Cancel Save" at bounding box center [342, 170] width 684 height 340
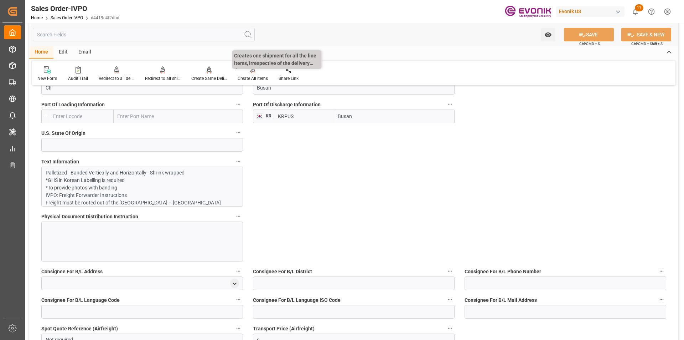
scroll to position [356, 0]
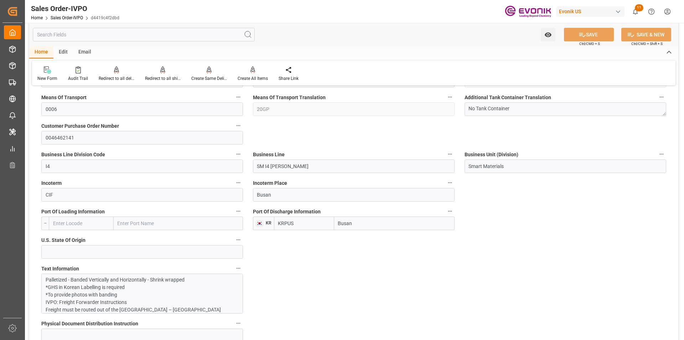
click at [78, 36] on input "text" at bounding box center [144, 35] width 222 height 14
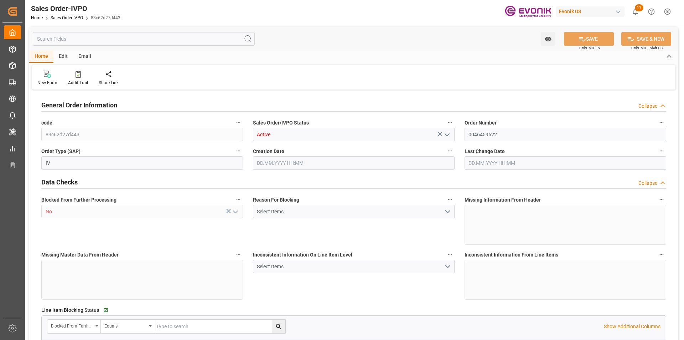
type input "CNSHA"
type input "0"
type input "1"
type input "876.7"
type input "27.06.2025 13:16"
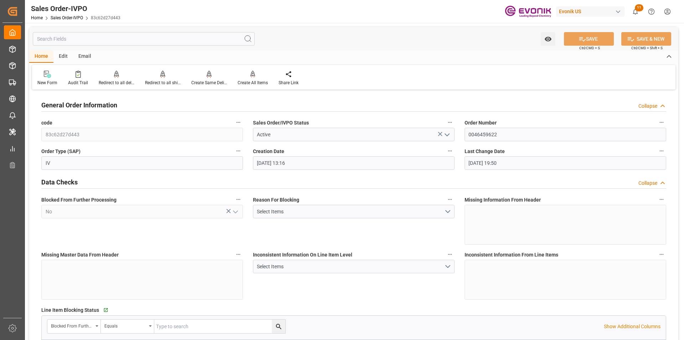
type input "03.07.2025 19:50"
click at [186, 37] on input "text" at bounding box center [144, 39] width 222 height 14
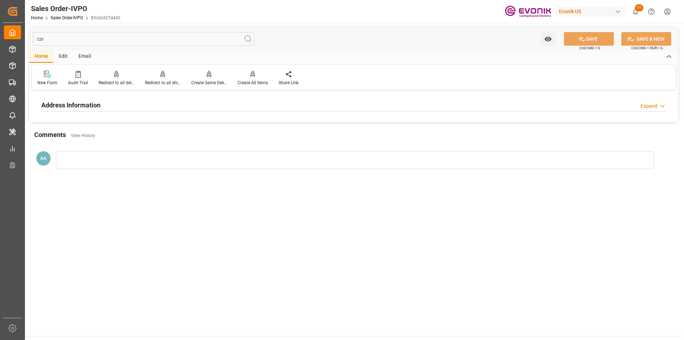
type input "csr"
click at [94, 104] on h2 "Address Information" at bounding box center [70, 105] width 59 height 10
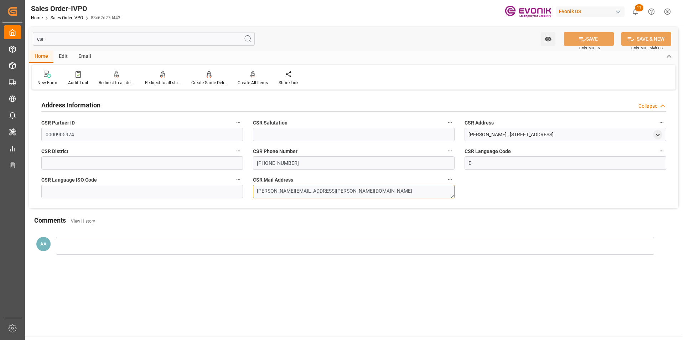
drag, startPoint x: 323, startPoint y: 192, endPoint x: 227, endPoint y: 192, distance: 95.5
click at [227, 192] on div "Address Information Collapse CSR Partner ID 0000905974 CSR Salutation CSR Addre…" at bounding box center [353, 150] width 649 height 116
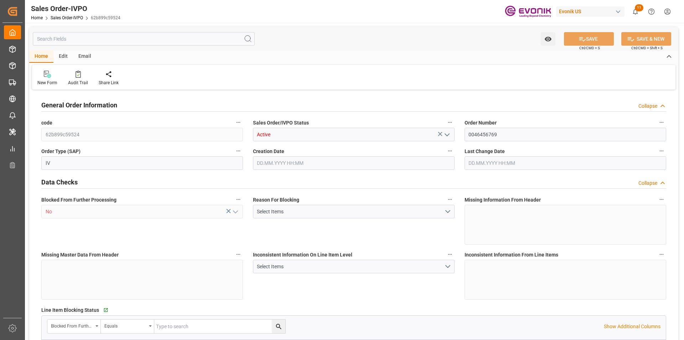
type input "CNSHA"
type input "0"
type input "1"
type input "766"
type input "[DATE] 13:05"
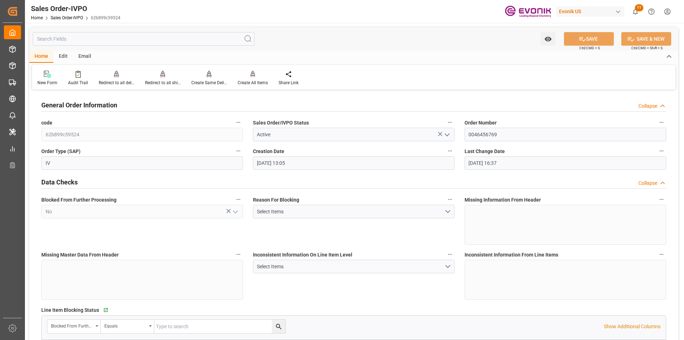
type input "[DATE] 16:37"
click at [120, 40] on input "text" at bounding box center [144, 39] width 222 height 14
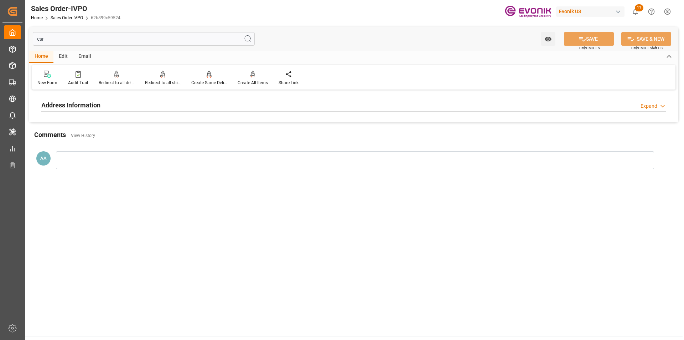
type input "csr"
click at [90, 105] on h2 "Address Information" at bounding box center [70, 105] width 59 height 10
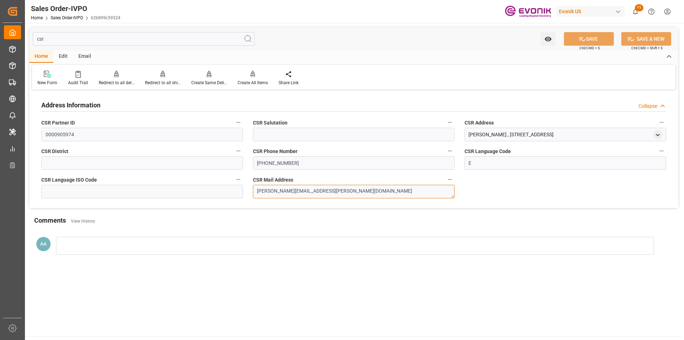
drag, startPoint x: 324, startPoint y: 191, endPoint x: 258, endPoint y: 191, distance: 65.9
click at [258, 191] on textarea "[PERSON_NAME][EMAIL_ADDRESS][PERSON_NAME][DOMAIN_NAME]" at bounding box center [354, 192] width 202 height 14
